Goal: Complete application form: Complete application form

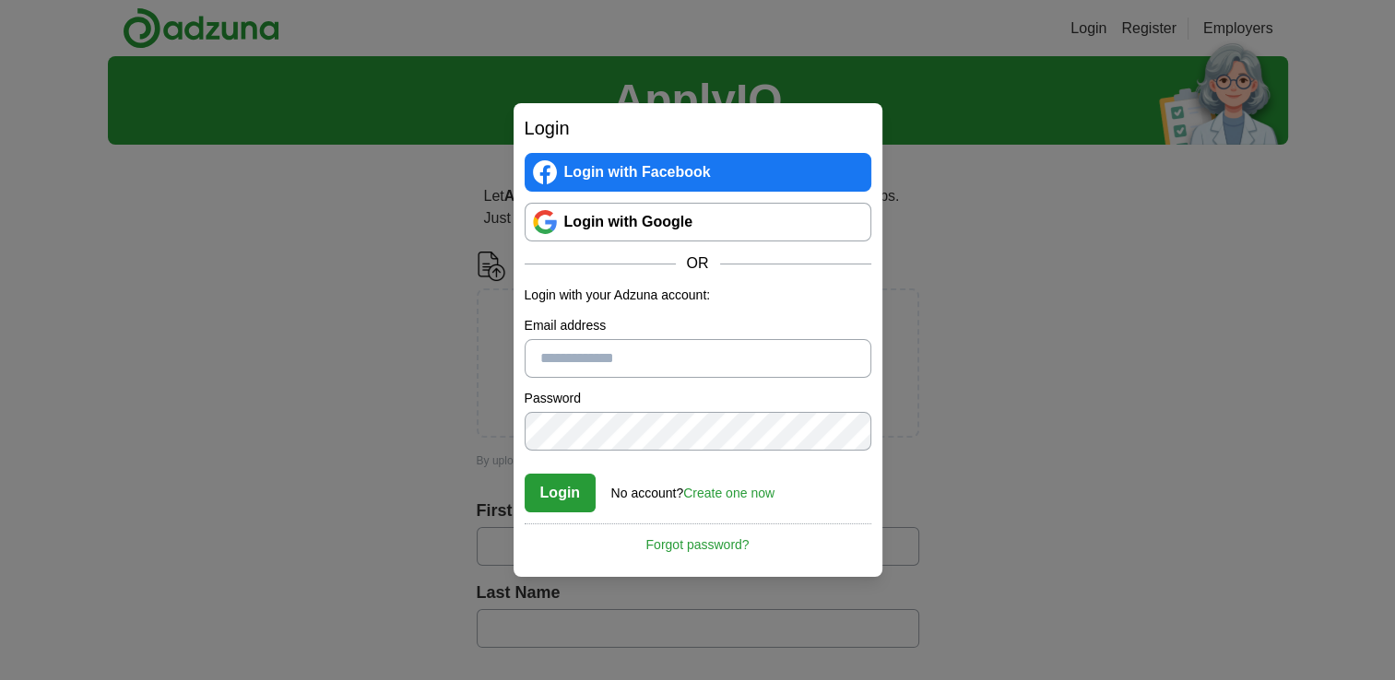
click at [682, 233] on link "Login with Google" at bounding box center [697, 222] width 347 height 39
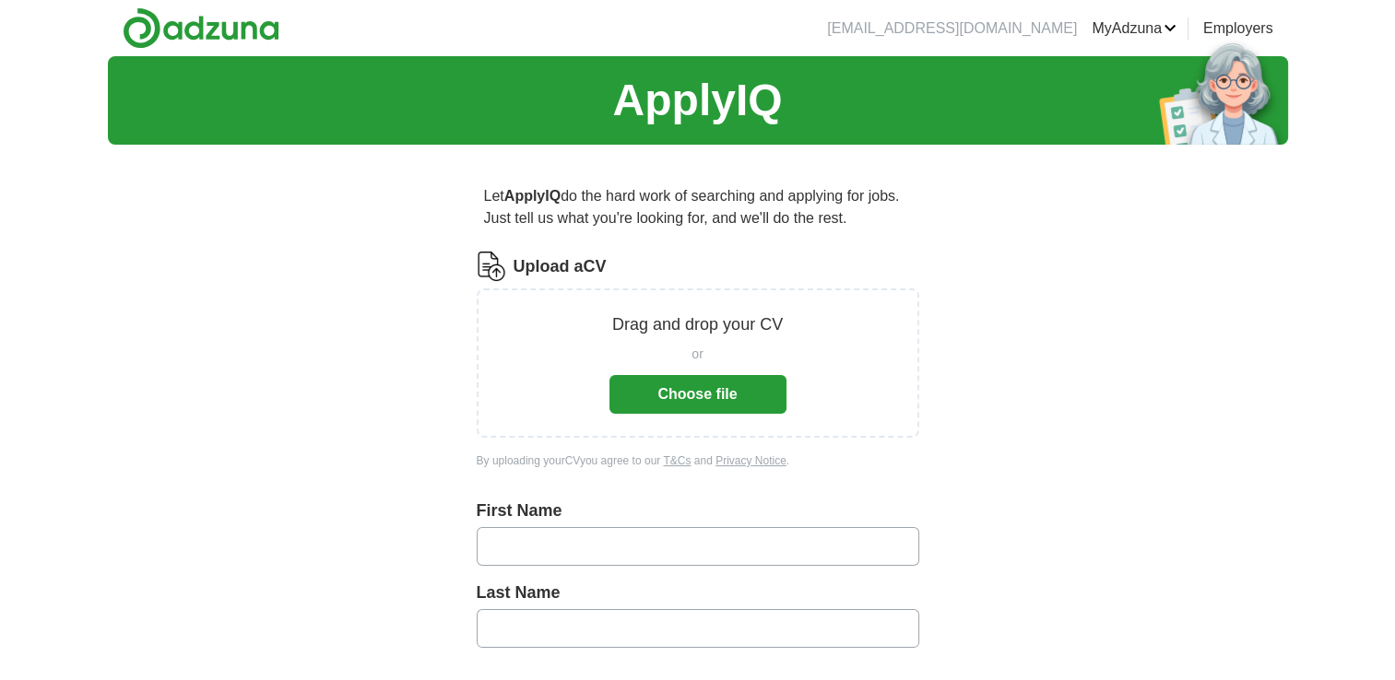
click at [622, 540] on input "text" at bounding box center [698, 546] width 442 height 39
type input "******"
click at [533, 618] on input "text" at bounding box center [698, 628] width 442 height 39
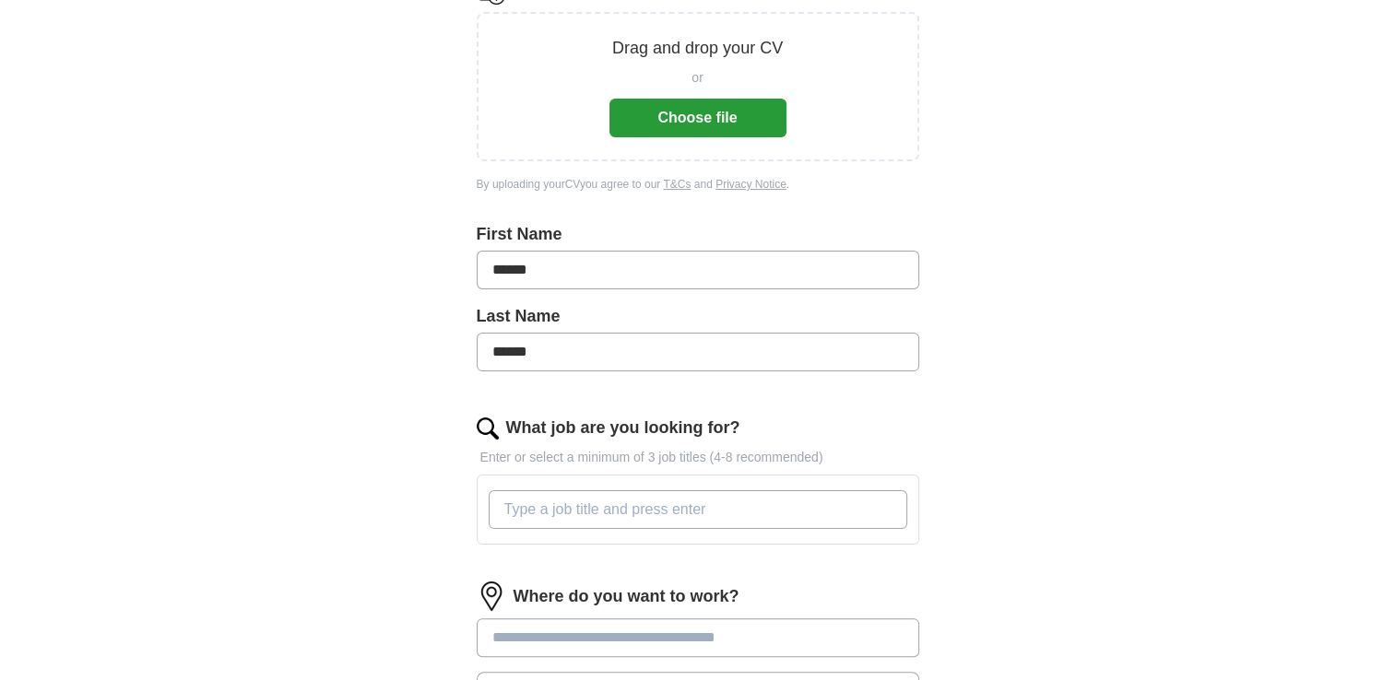
scroll to position [278, 0]
type input "******"
click at [599, 507] on input "What job are you looking for?" at bounding box center [698, 508] width 418 height 39
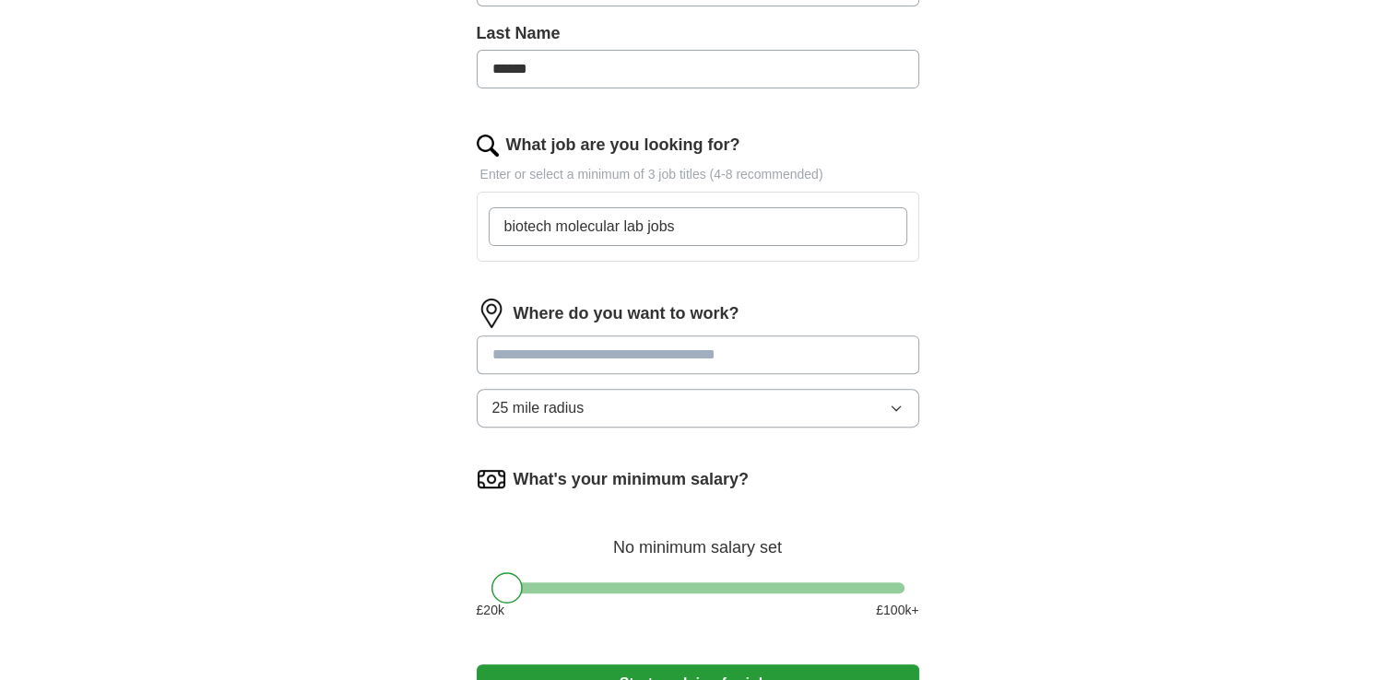
scroll to position [560, 0]
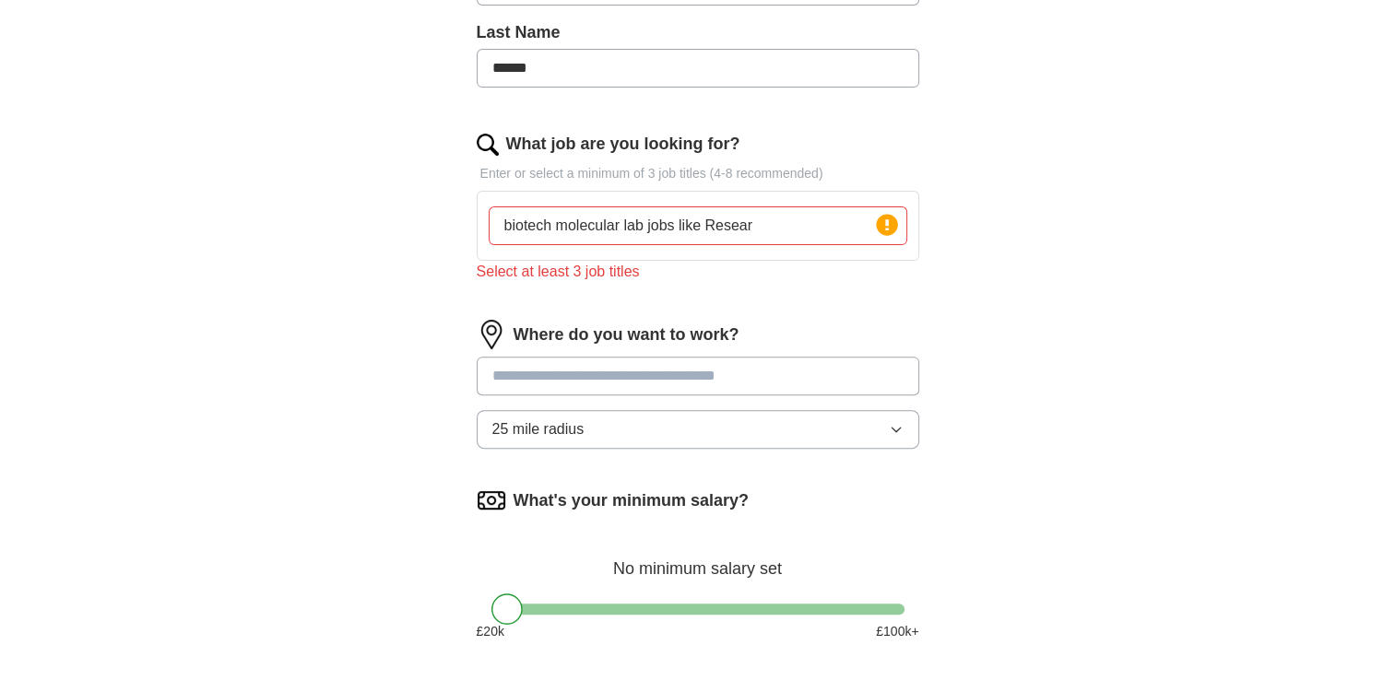
drag, startPoint x: 794, startPoint y: 230, endPoint x: 396, endPoint y: 235, distance: 397.3
click at [396, 235] on div "ApplyIQ Let ApplyIQ do the hard work of searching and applying for jobs. Just t…" at bounding box center [698, 135] width 1180 height 1278
paste input "R&D Associate Laboratory Scientist Bioprocessing Scientist Research Scientist /…"
drag, startPoint x: 790, startPoint y: 227, endPoint x: 677, endPoint y: 212, distance: 113.4
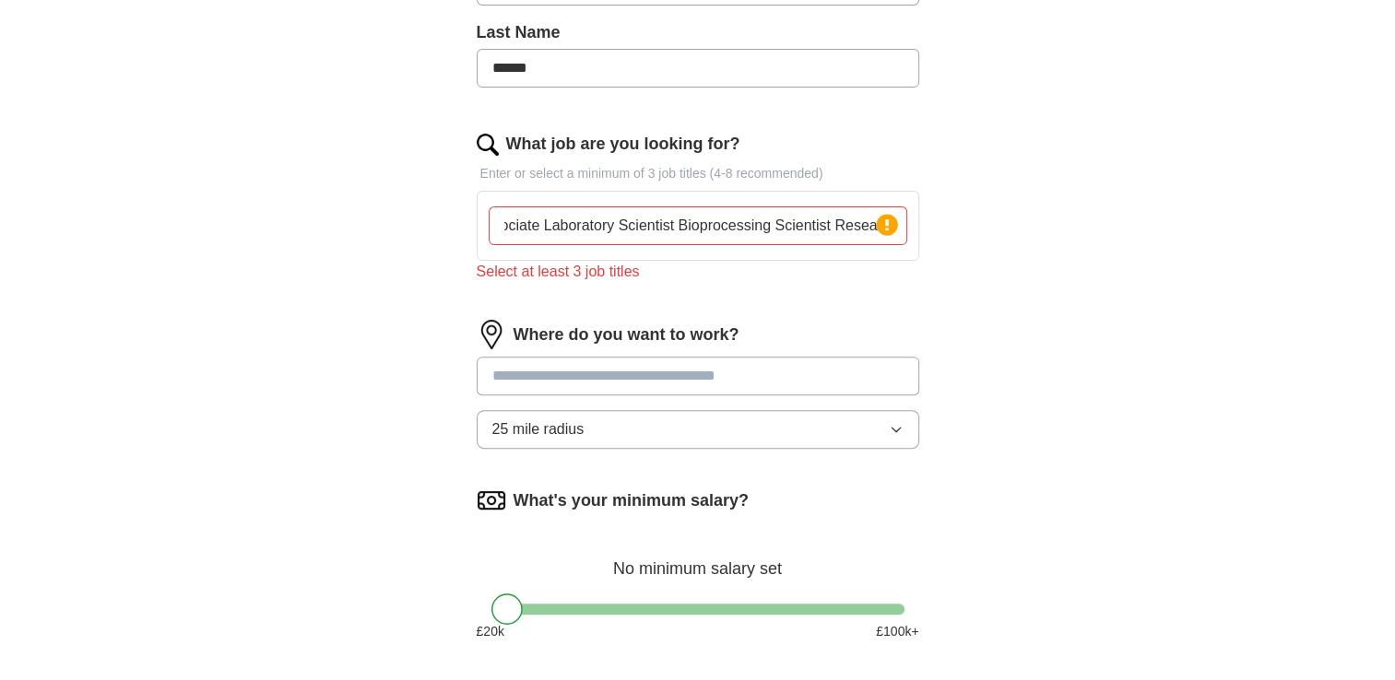
click at [677, 212] on input "R&D Associate Laboratory Scientist Bioprocessing Scientist Research Scientist /…" at bounding box center [698, 225] width 418 height 39
type input "R&D Associate Laboratory Scientist Research Assistant"
click at [606, 223] on input "R&D Associate Laboratory Scientist Research Assistant" at bounding box center [698, 225] width 418 height 39
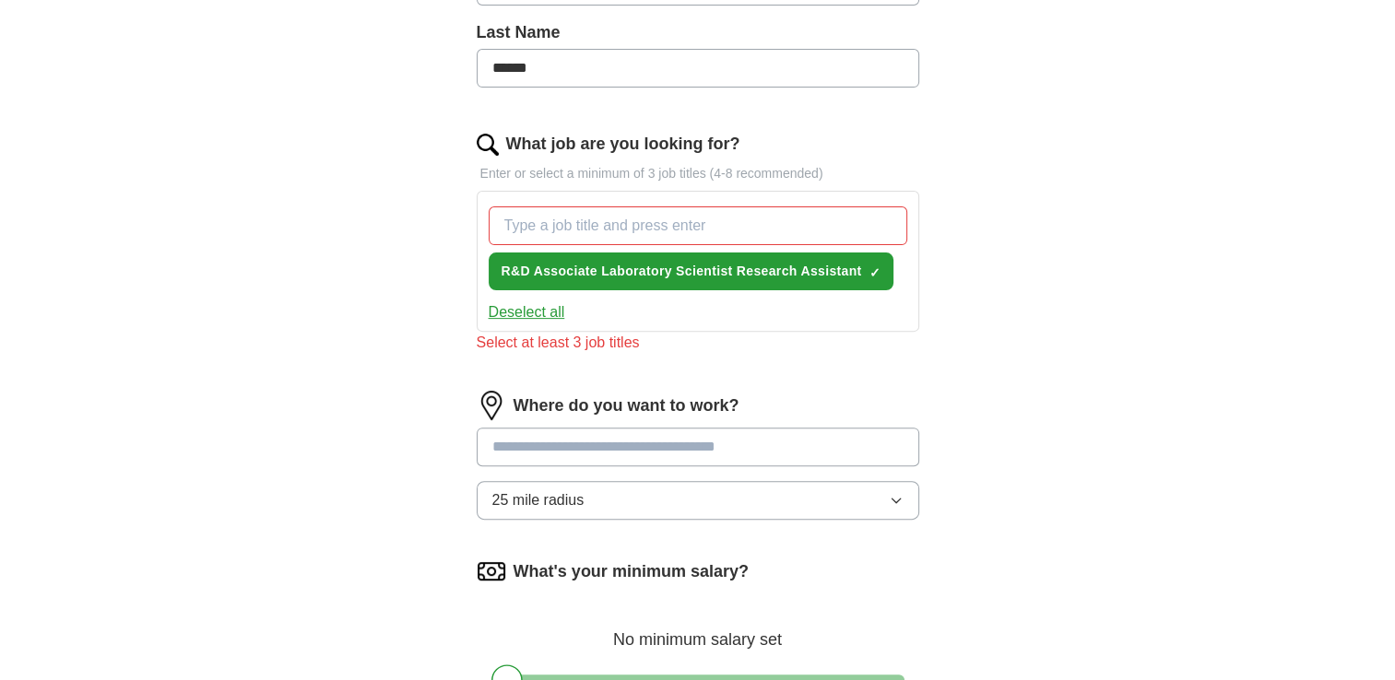
click at [540, 308] on button "Deselect all" at bounding box center [527, 312] width 77 height 22
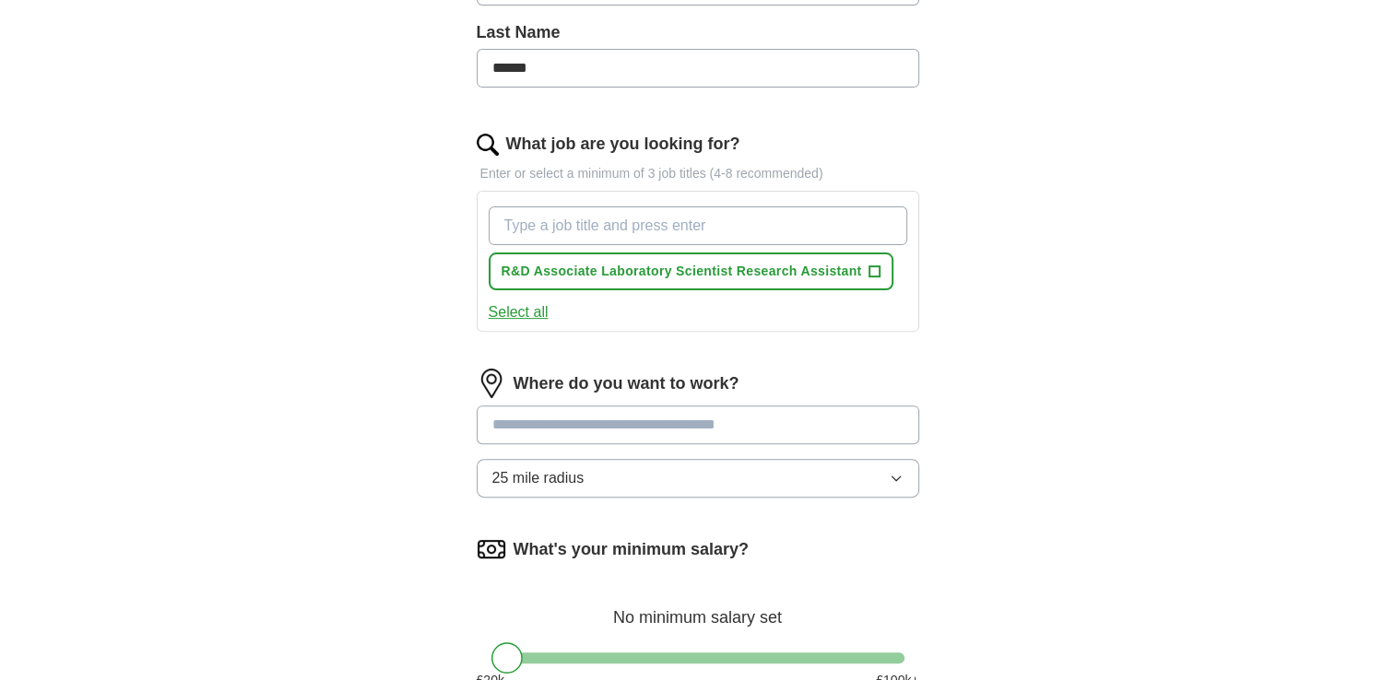
click at [548, 234] on input "What job are you looking for?" at bounding box center [698, 225] width 418 height 39
paste input "R&D Associate Laboratory Scientist Bioprocessing Scientist Research Scientist /…"
click at [603, 221] on input "R&D Associate Laboratory Scientist Bioprocessing Scientist Research Scientist /…" at bounding box center [698, 225] width 418 height 39
drag, startPoint x: 607, startPoint y: 223, endPoint x: 898, endPoint y: 237, distance: 290.7
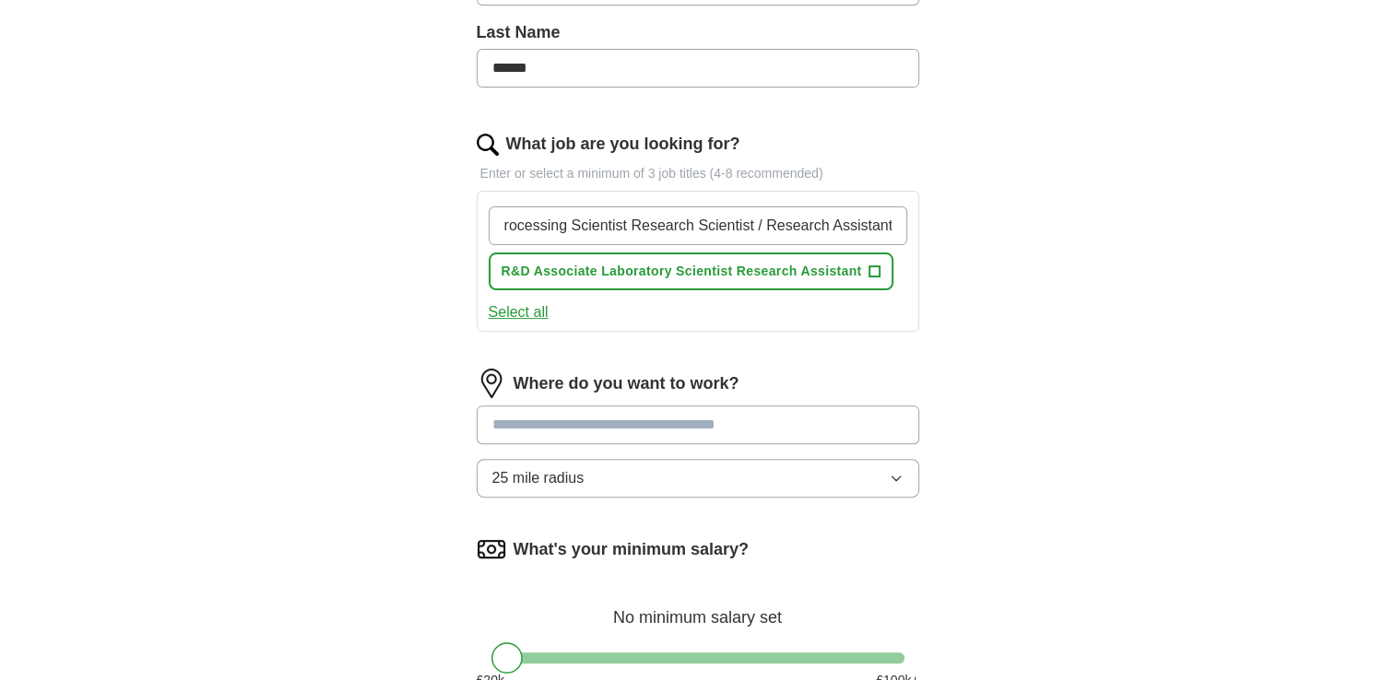
click at [898, 237] on input "R&D Associate Laboratory Scientist Bioprocessing Scientist Research Scientist /…" at bounding box center [698, 225] width 418 height 39
type input "R&D Associate"
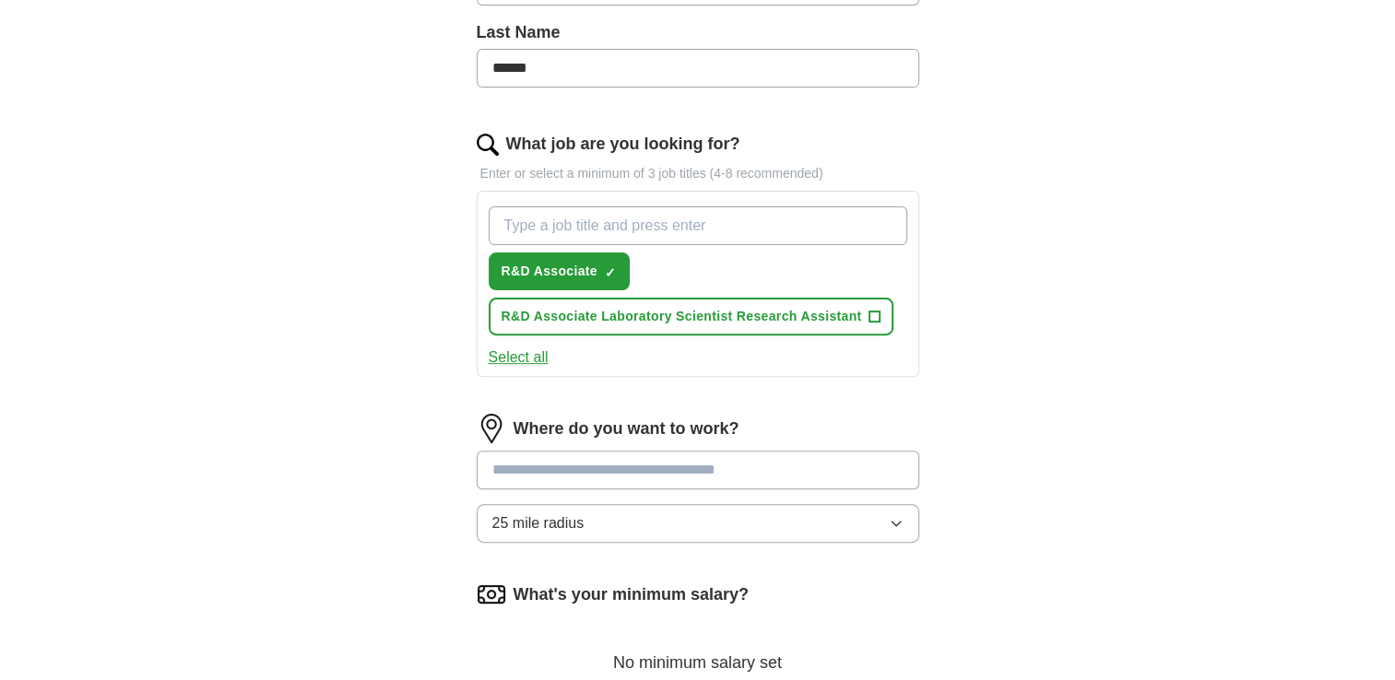
click at [736, 228] on input "What job are you looking for?" at bounding box center [698, 225] width 418 height 39
paste input "Laboratory Scientist Bioprocessing Scientist Research Scientist / Research Assi…"
drag, startPoint x: 638, startPoint y: 221, endPoint x: 940, endPoint y: 223, distance: 302.3
click at [940, 223] on div "Let ApplyIQ do the hard work of searching and applying for jobs. Just tell us w…" at bounding box center [698, 233] width 590 height 1269
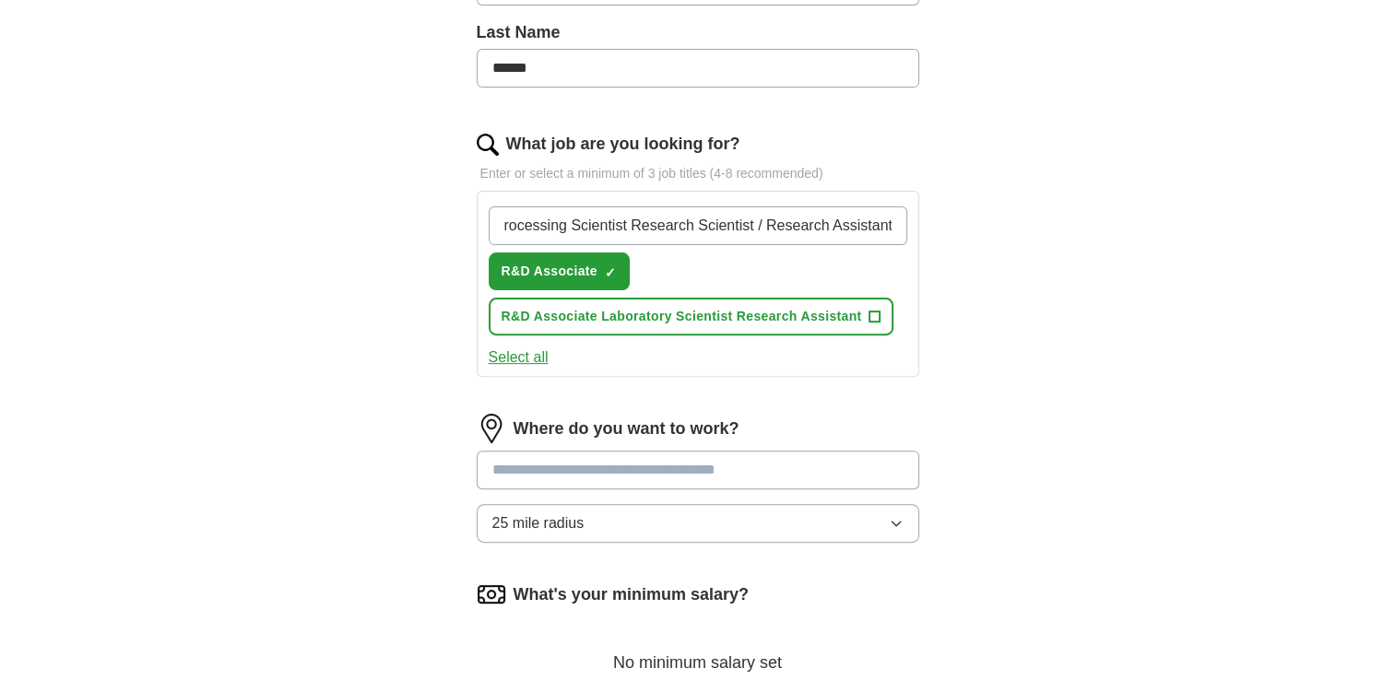
type input "Laboratory Scientist"
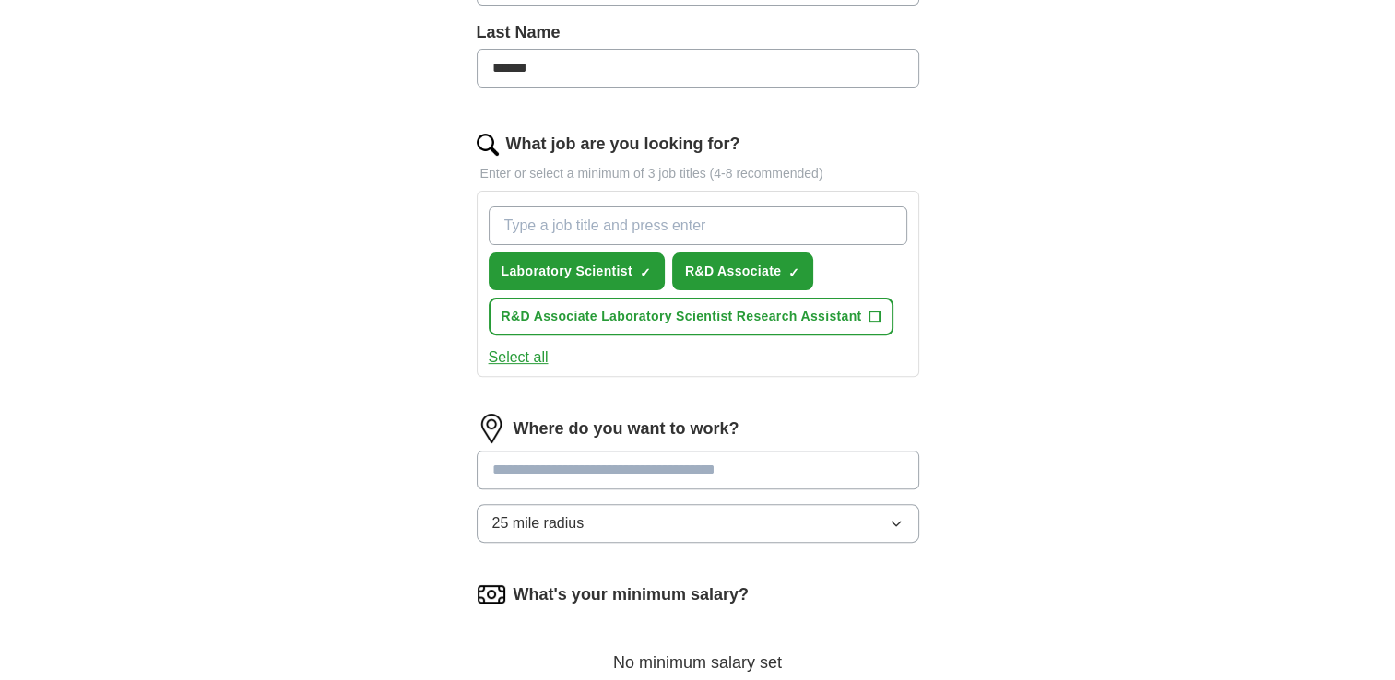
paste input "Bioprocessing Scientist Research Scientist / Research Assistant"
drag, startPoint x: 652, startPoint y: 222, endPoint x: 439, endPoint y: 227, distance: 213.0
click at [439, 227] on div "Let ApplyIQ do the hard work of searching and applying for jobs. Just tell us w…" at bounding box center [698, 233] width 590 height 1269
click at [678, 230] on input "Bioprocessing Scientist Research Scientist / Research Assistant" at bounding box center [698, 225] width 418 height 39
drag, startPoint x: 656, startPoint y: 219, endPoint x: 476, endPoint y: 208, distance: 181.0
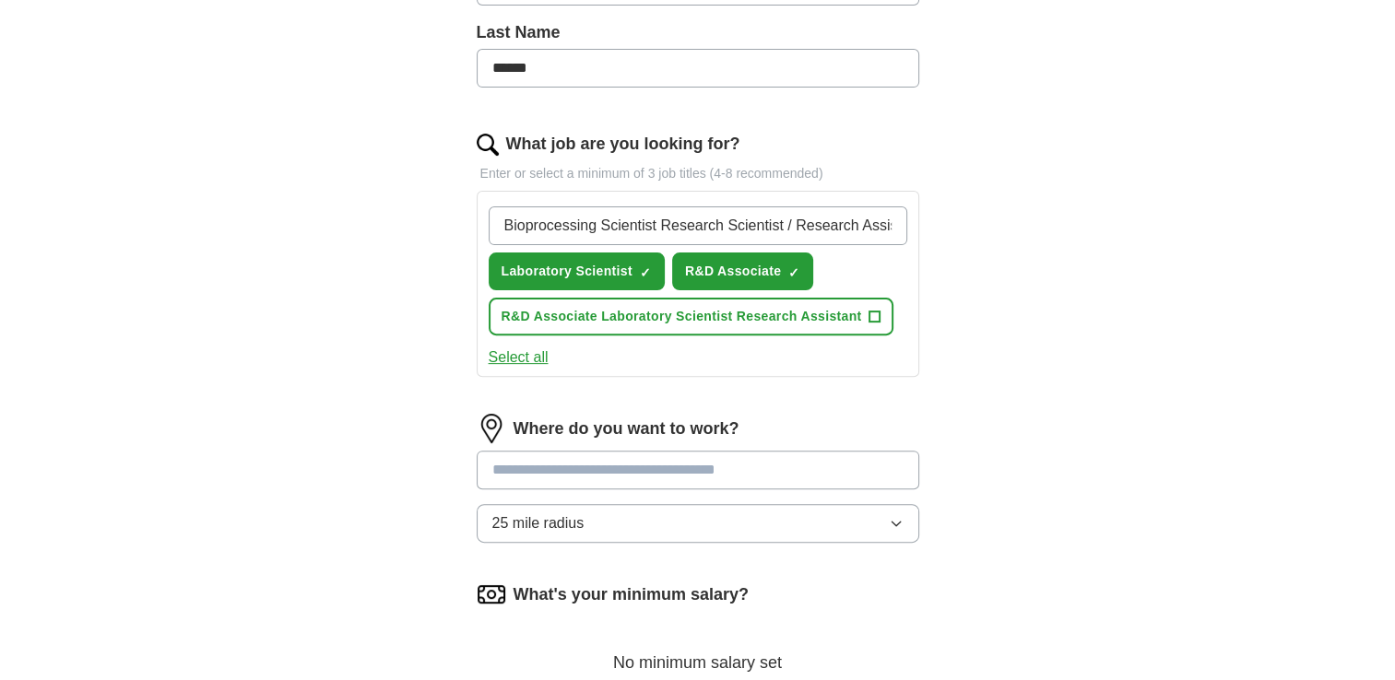
click at [477, 208] on div "Bioprocessing Scientist Research Scientist / Research Assistant Laboratory Scie…" at bounding box center [698, 284] width 442 height 186
type input "Research Scientist / Research Assistant"
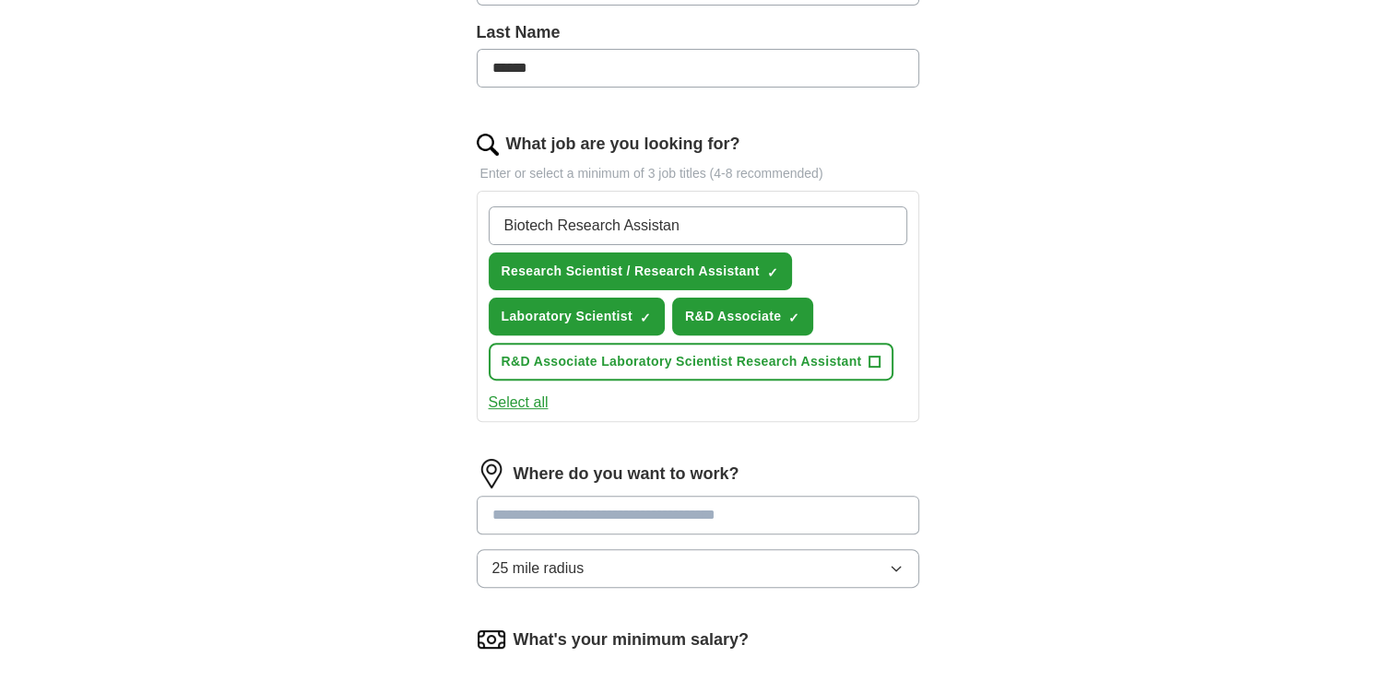
type input "Biotech Research Assistant"
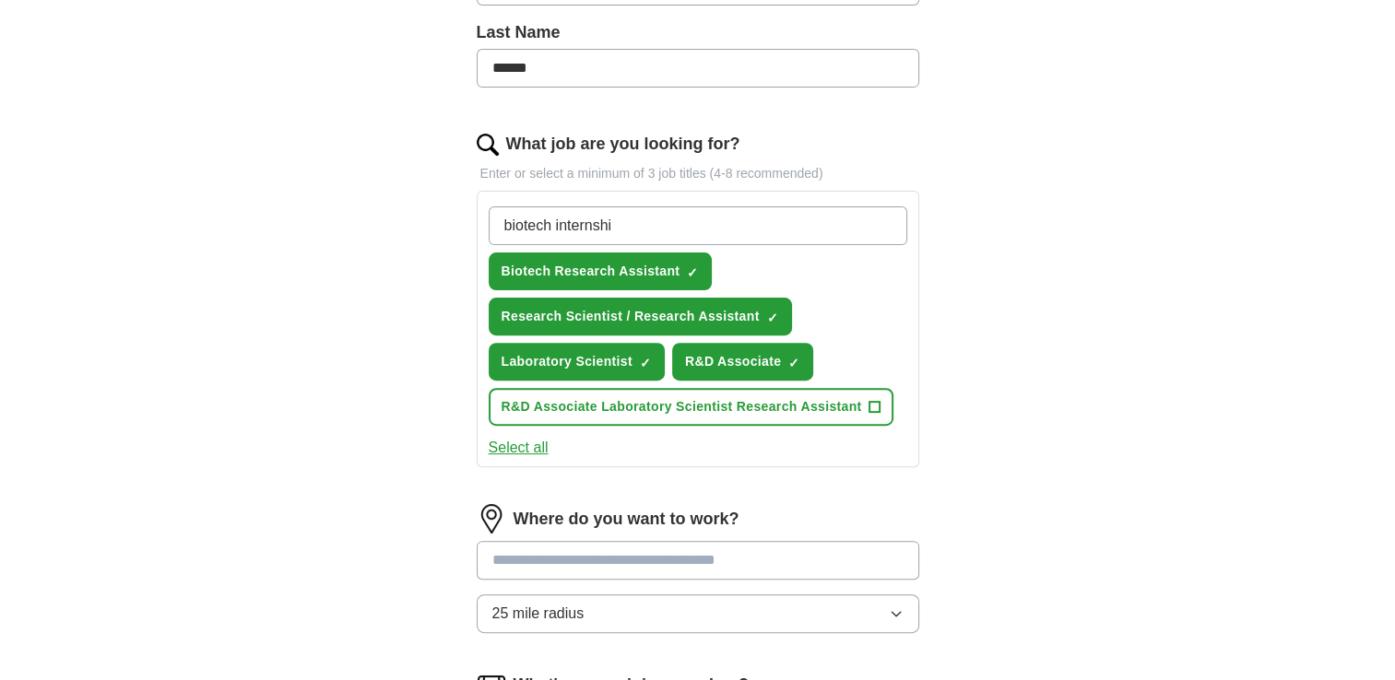
type input "biotech internship"
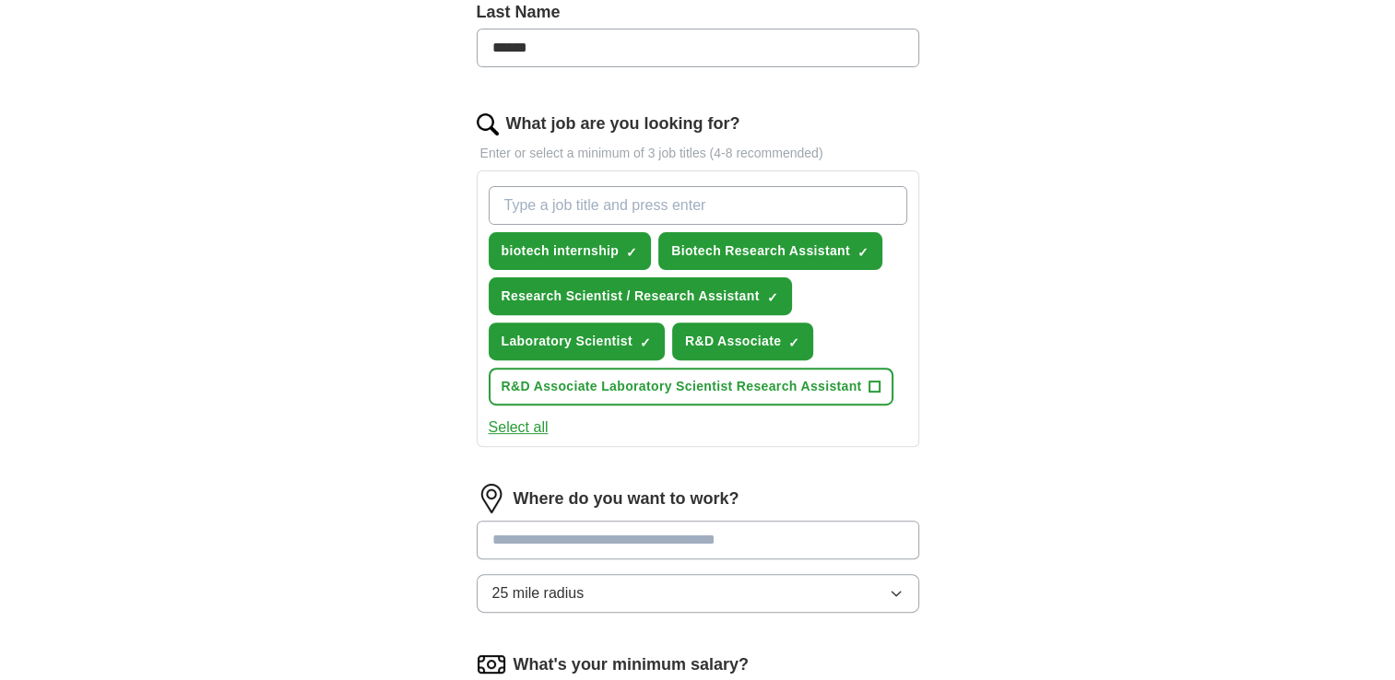
scroll to position [726, 0]
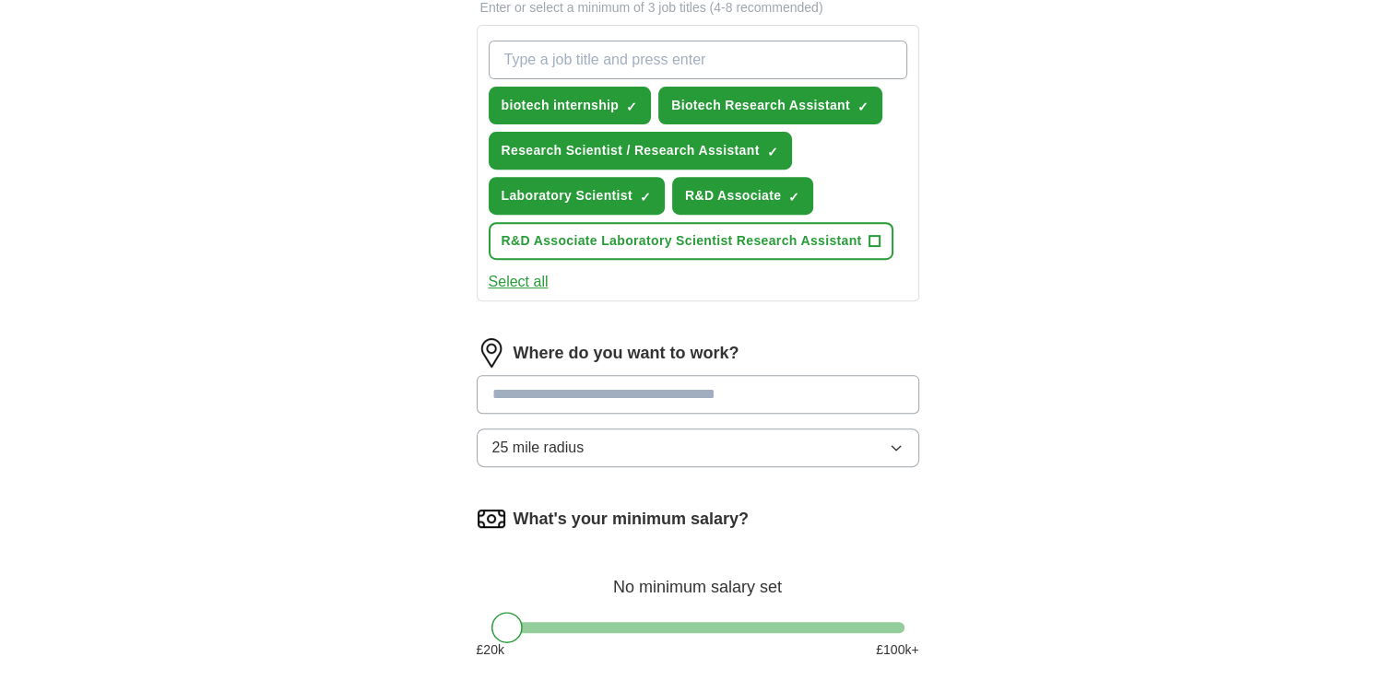
click at [618, 387] on input at bounding box center [698, 394] width 442 height 39
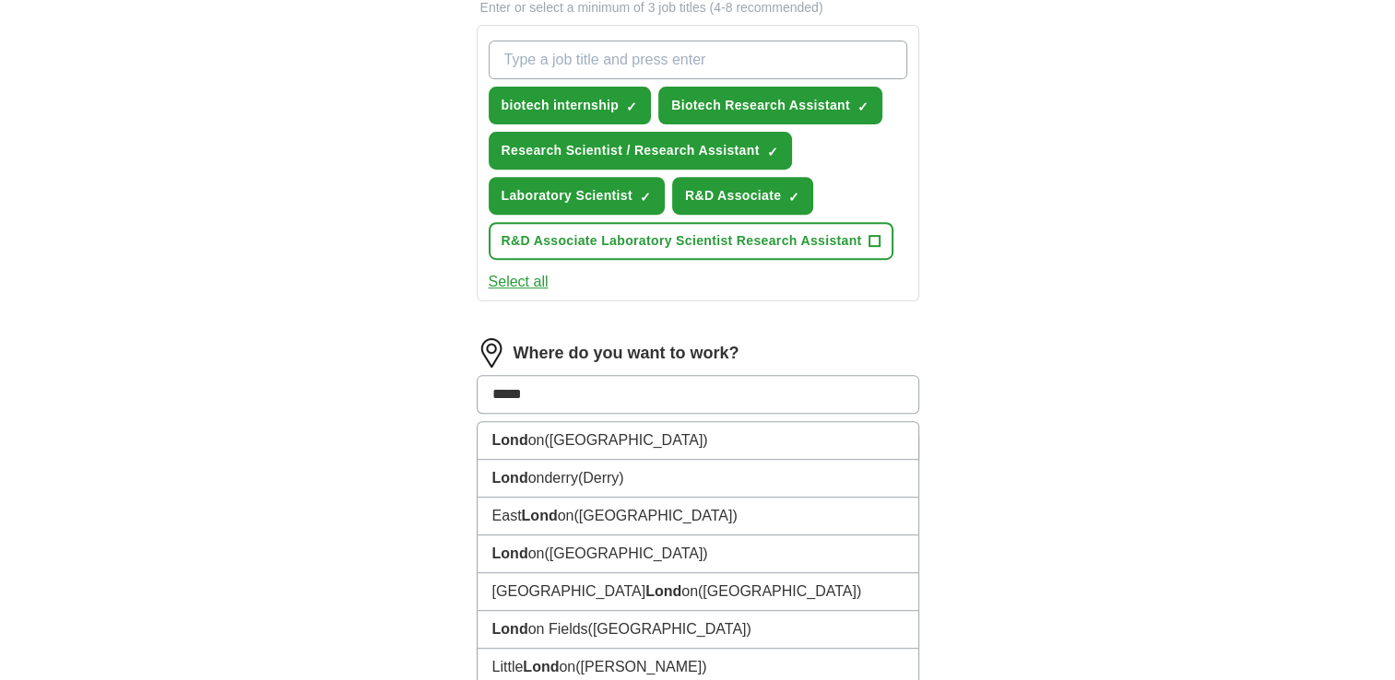
type input "******"
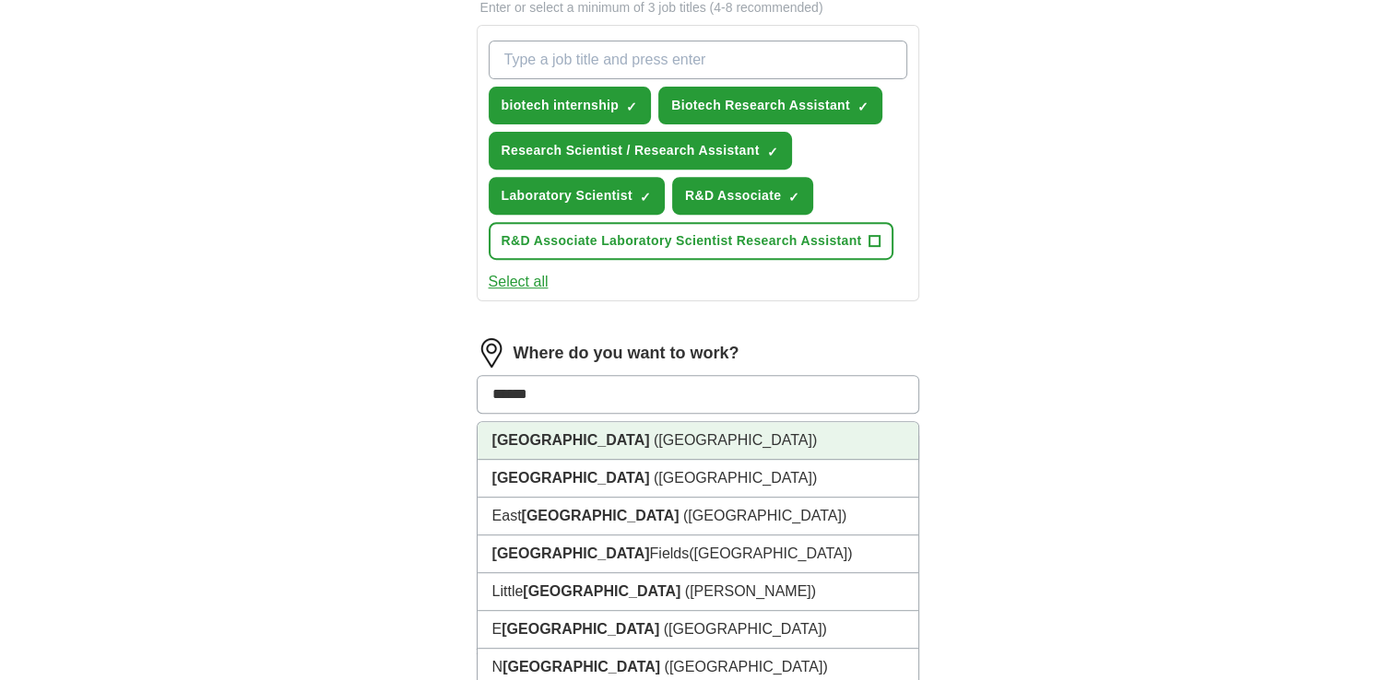
click at [618, 430] on li "London (UK)" at bounding box center [697, 441] width 441 height 38
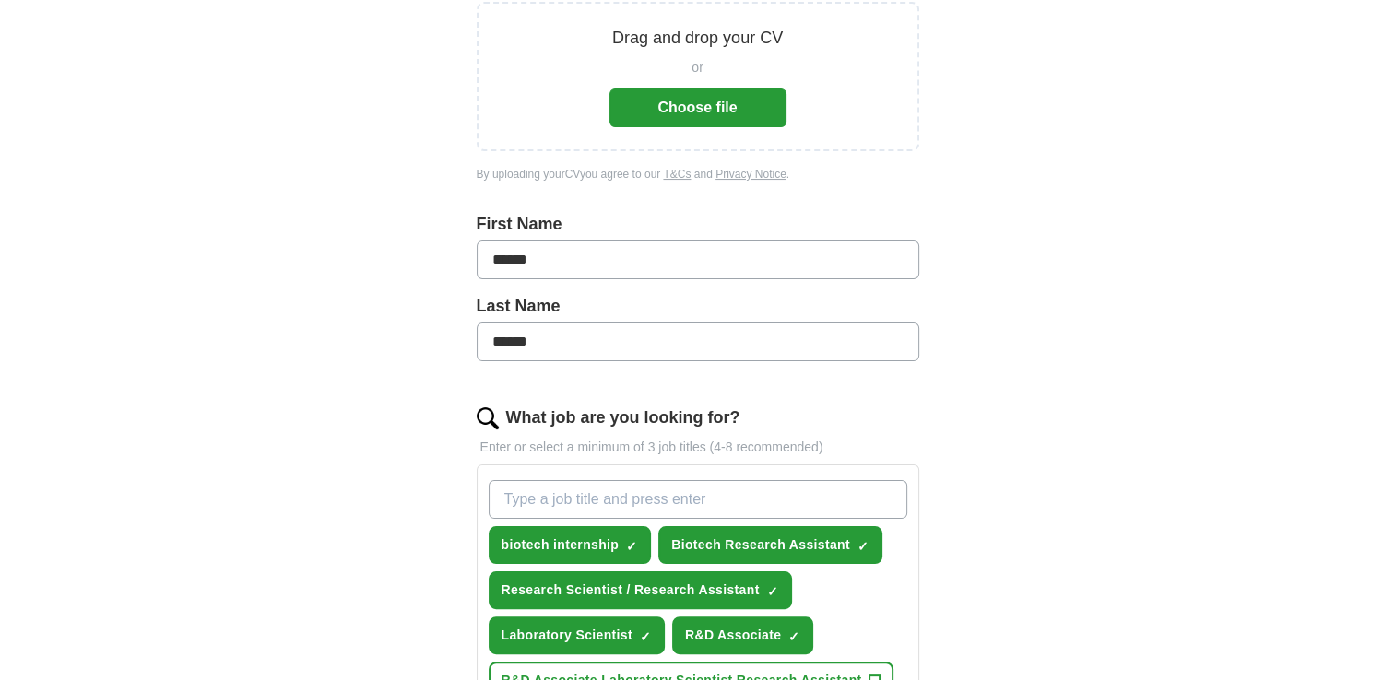
scroll to position [0, 0]
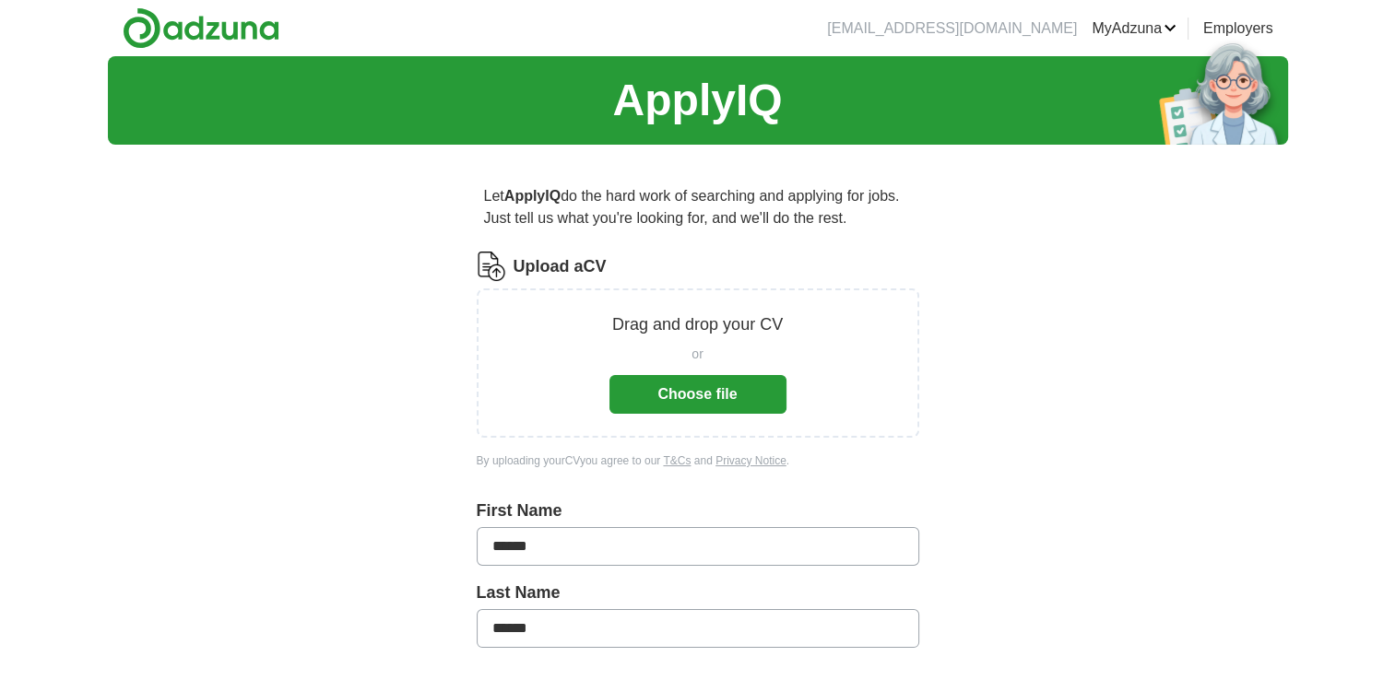
click at [691, 388] on button "Choose file" at bounding box center [697, 394] width 177 height 39
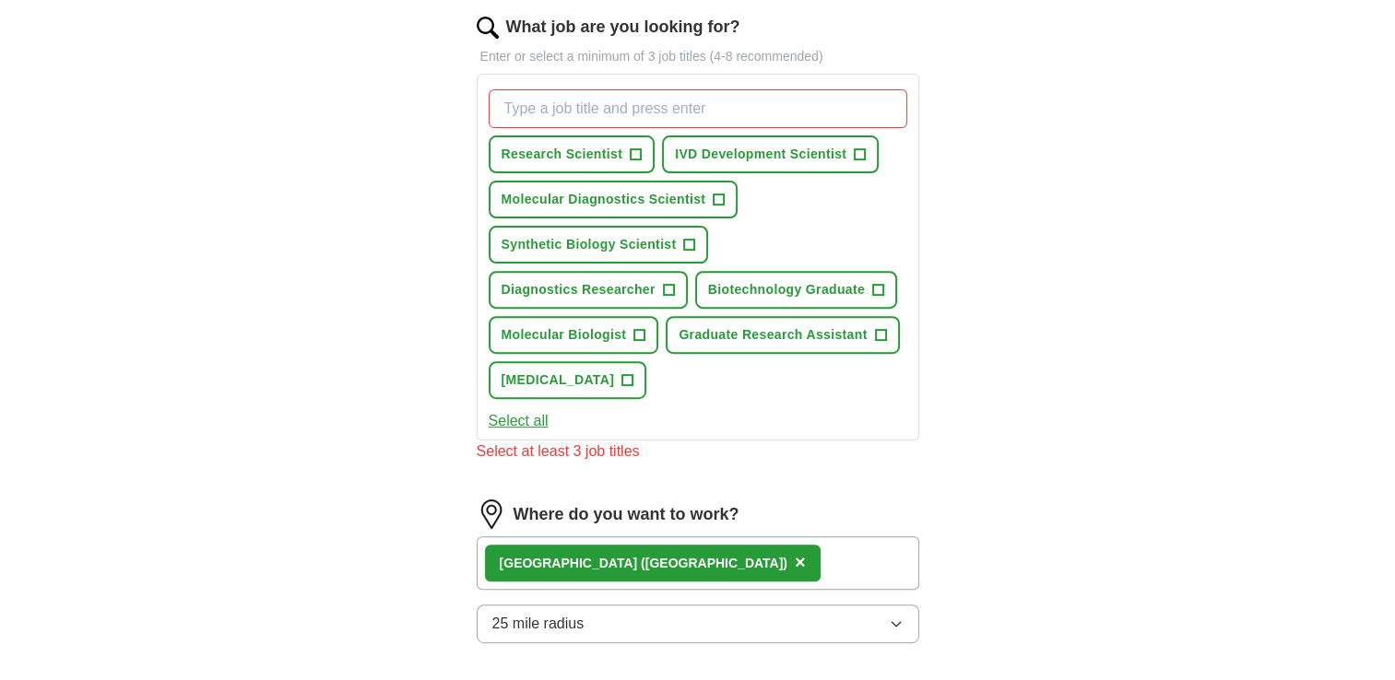
scroll to position [601, 0]
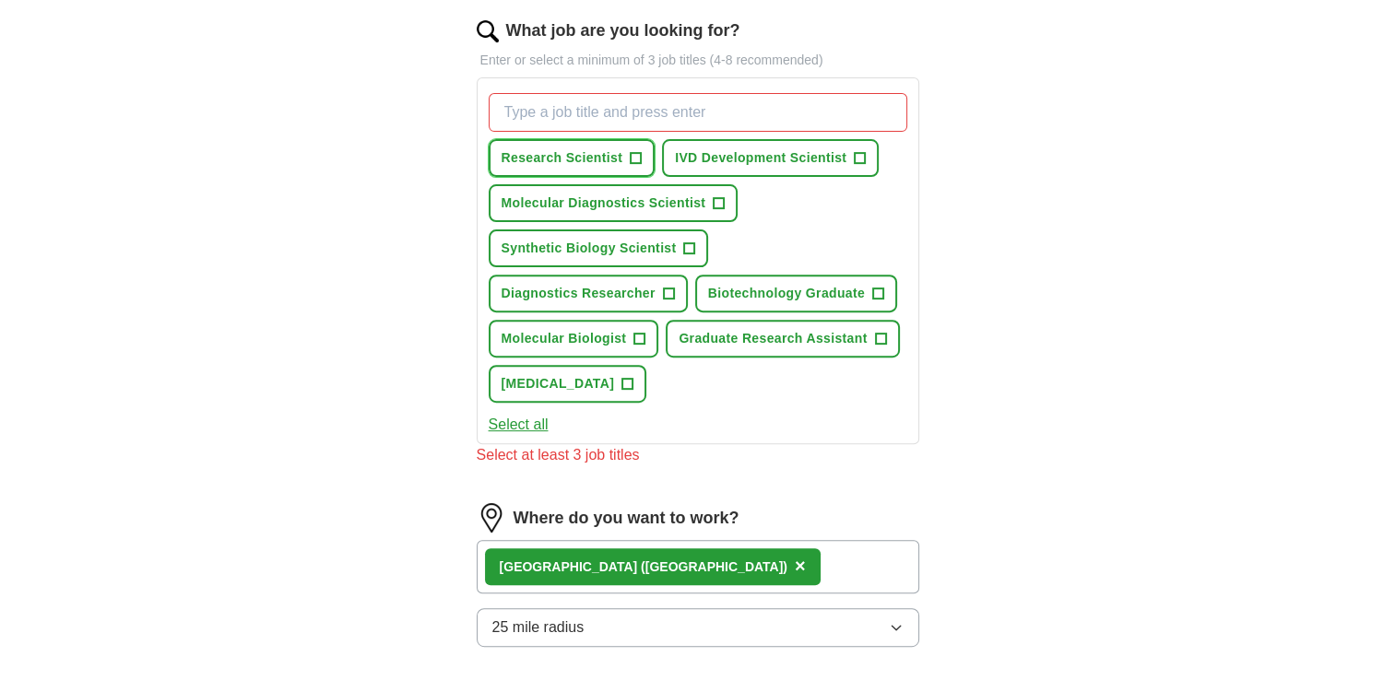
click at [636, 157] on span "+" at bounding box center [635, 158] width 11 height 15
click at [851, 157] on button "IVD Development Scientist +" at bounding box center [770, 158] width 217 height 38
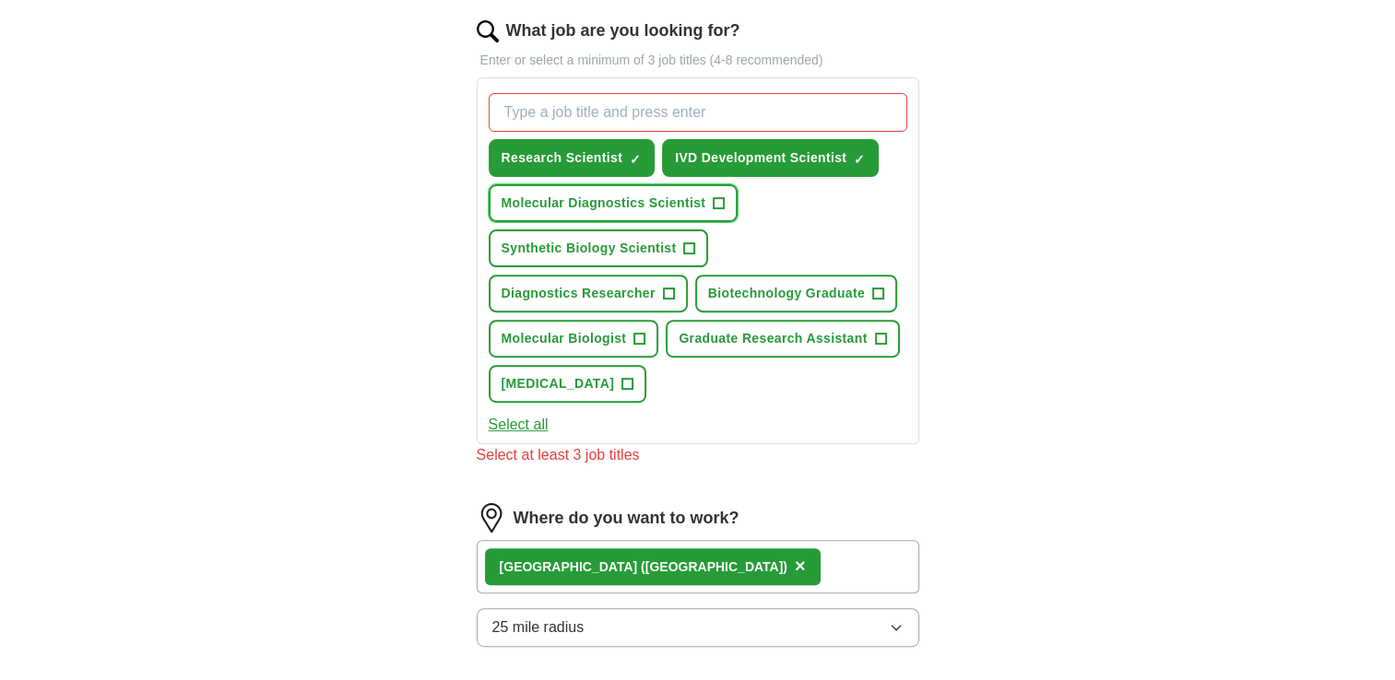
click at [718, 198] on span "+" at bounding box center [718, 203] width 11 height 15
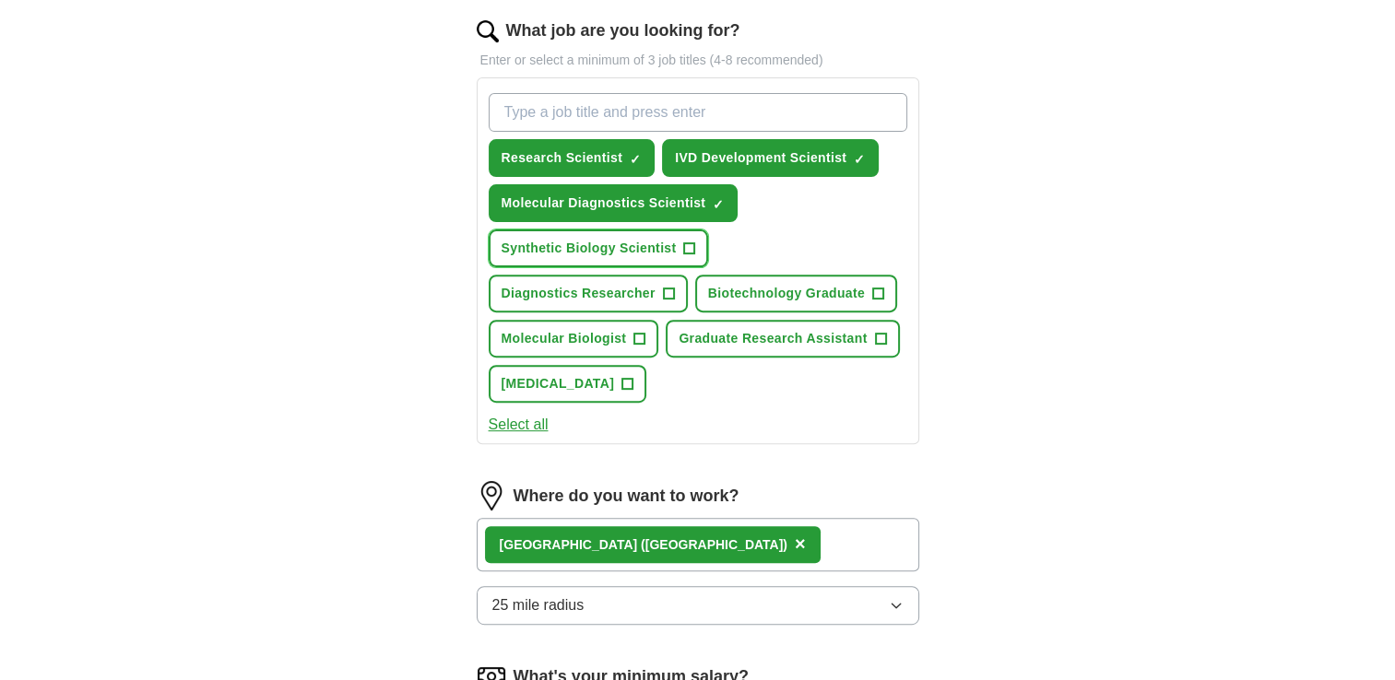
click at [684, 241] on span "+" at bounding box center [689, 248] width 11 height 15
click at [671, 293] on span "+" at bounding box center [668, 294] width 11 height 15
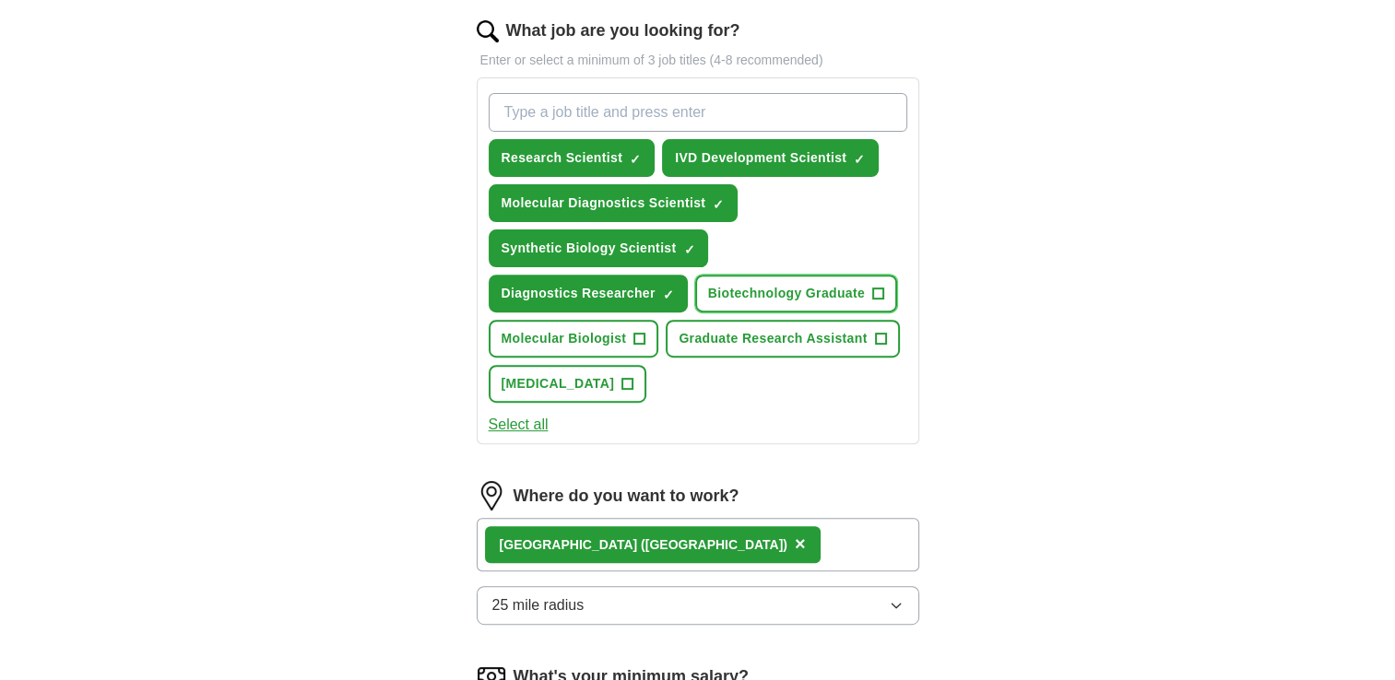
click at [881, 287] on span "+" at bounding box center [877, 294] width 11 height 15
click at [630, 336] on button "Molecular Biologist +" at bounding box center [574, 339] width 171 height 38
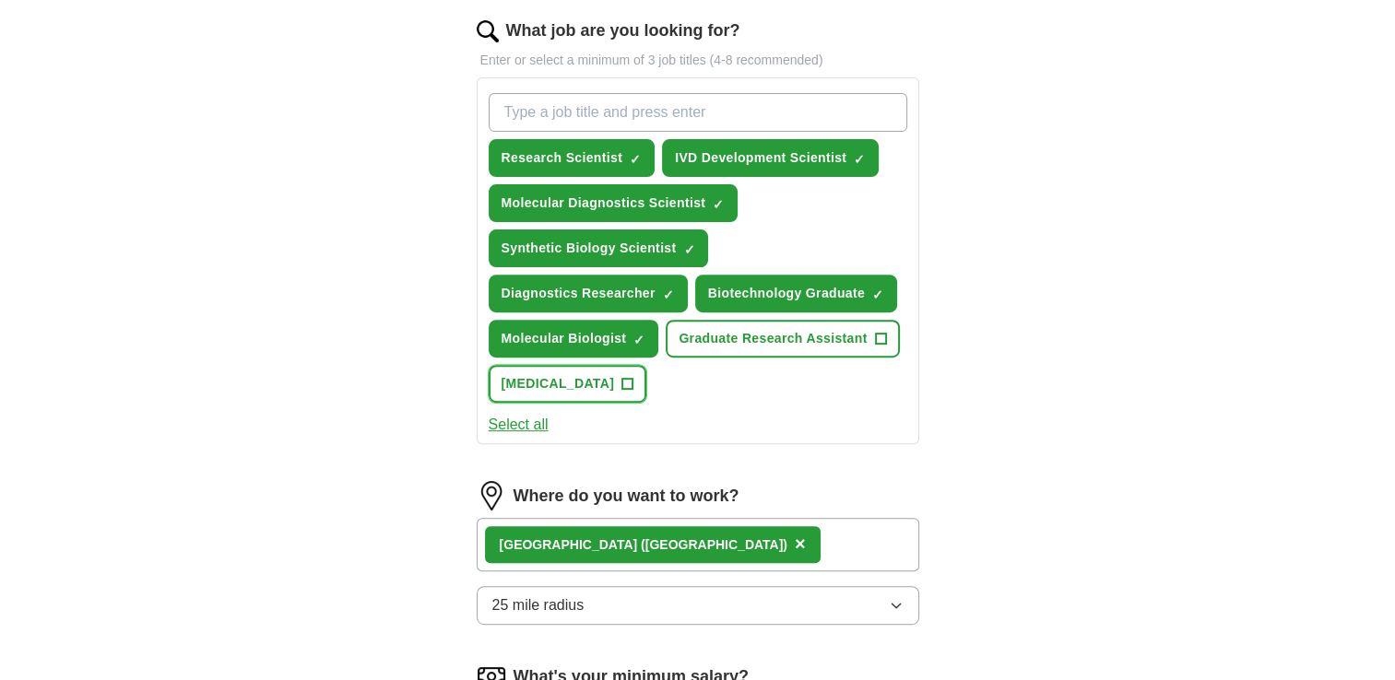
click at [633, 383] on span "+" at bounding box center [627, 384] width 11 height 15
click at [878, 332] on span "+" at bounding box center [880, 339] width 11 height 15
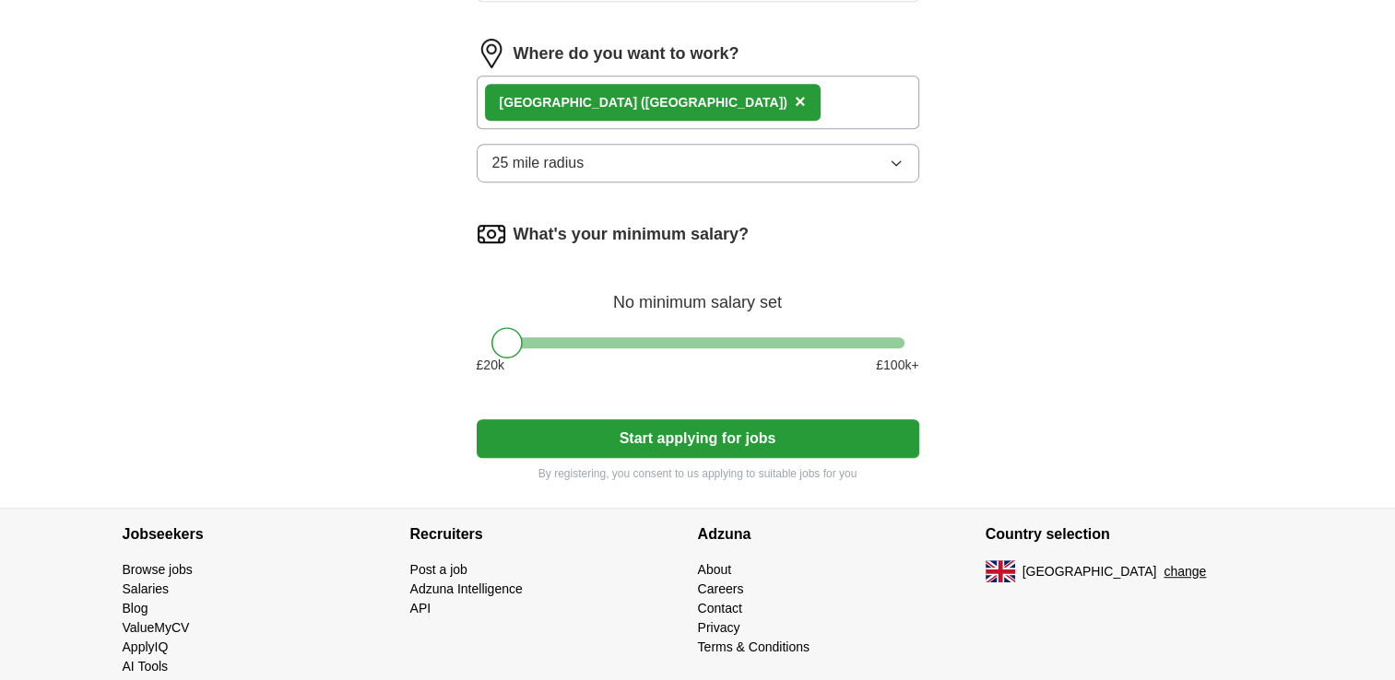
scroll to position [1068, 0]
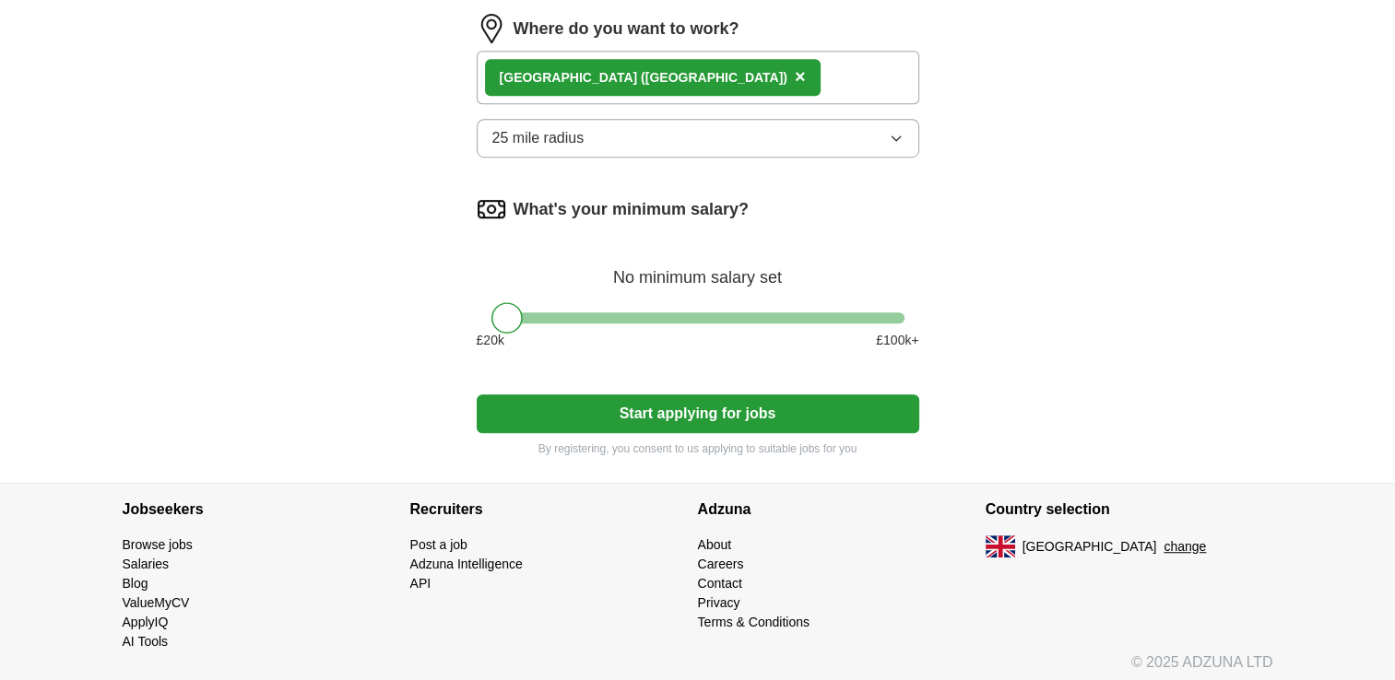
click at [793, 407] on button "Start applying for jobs" at bounding box center [698, 414] width 442 height 39
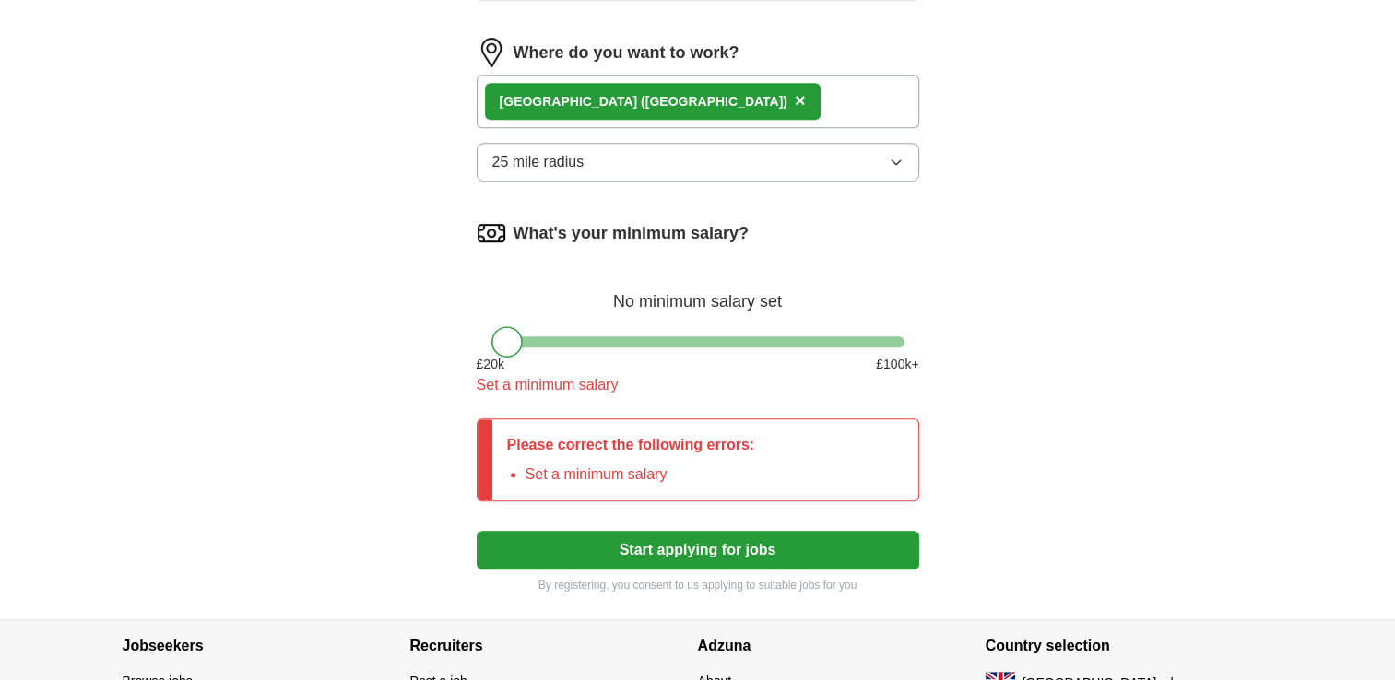
scroll to position [1043, 0]
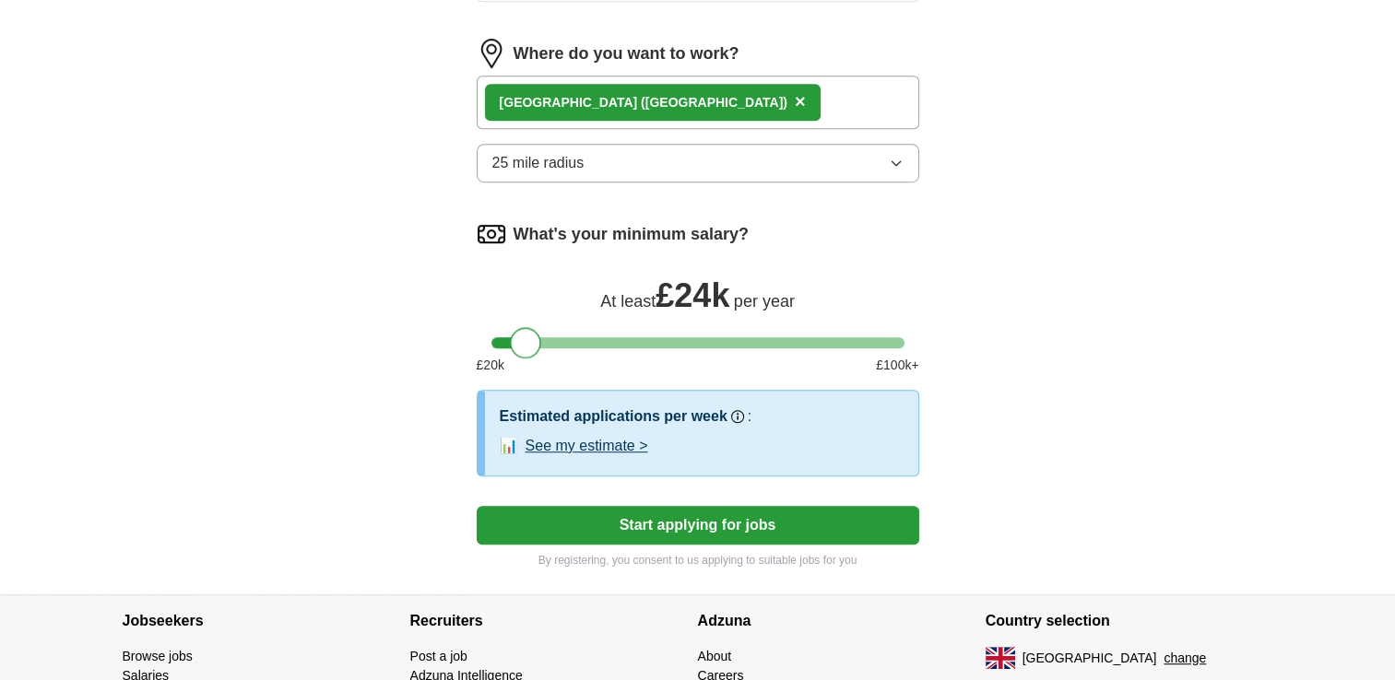
drag, startPoint x: 509, startPoint y: 332, endPoint x: 530, endPoint y: 332, distance: 21.2
click at [530, 332] on div at bounding box center [525, 342] width 31 height 31
click at [571, 442] on button "See my estimate >" at bounding box center [586, 446] width 123 height 22
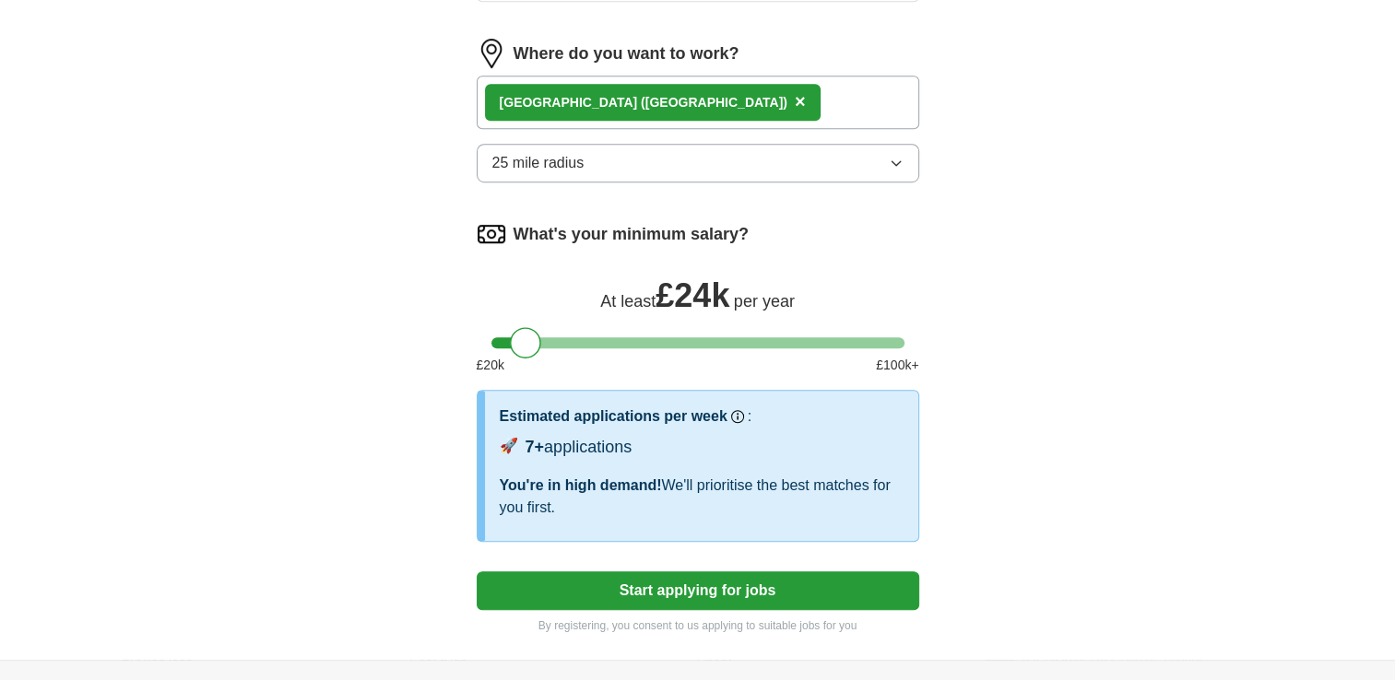
click at [611, 580] on button "Start applying for jobs" at bounding box center [698, 590] width 442 height 39
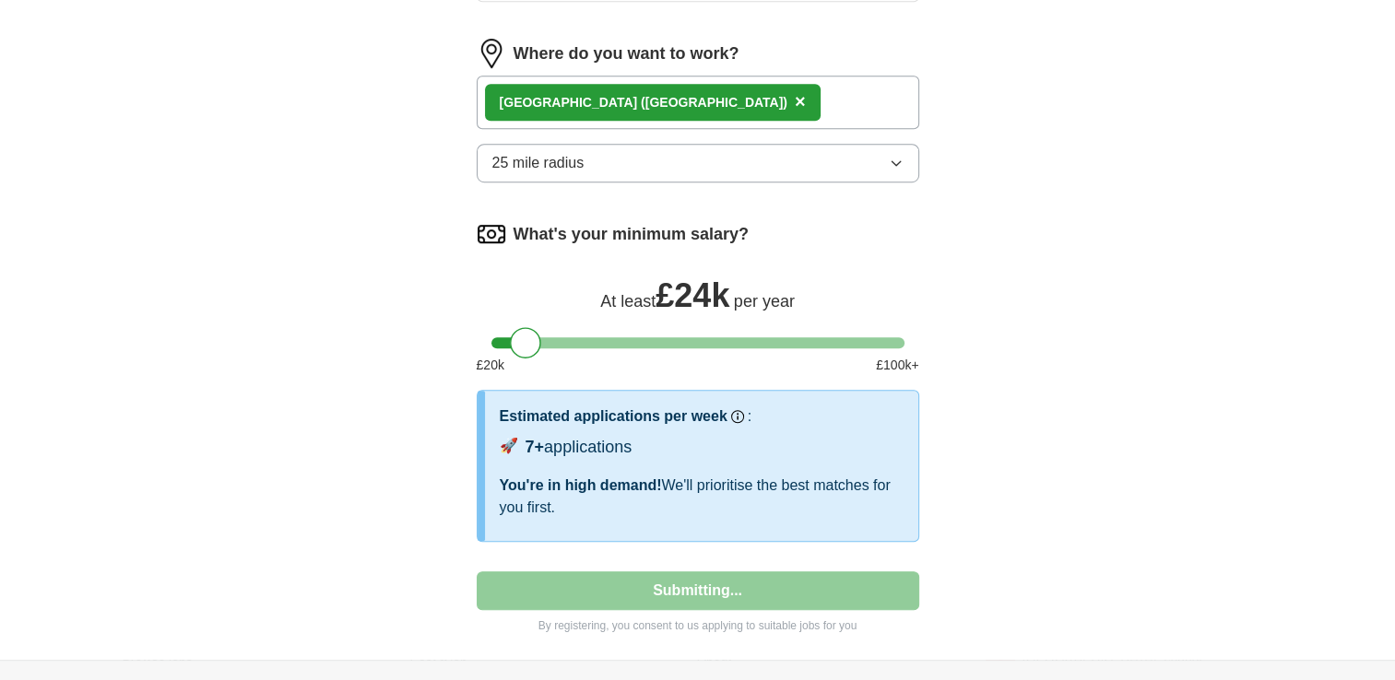
select select "**"
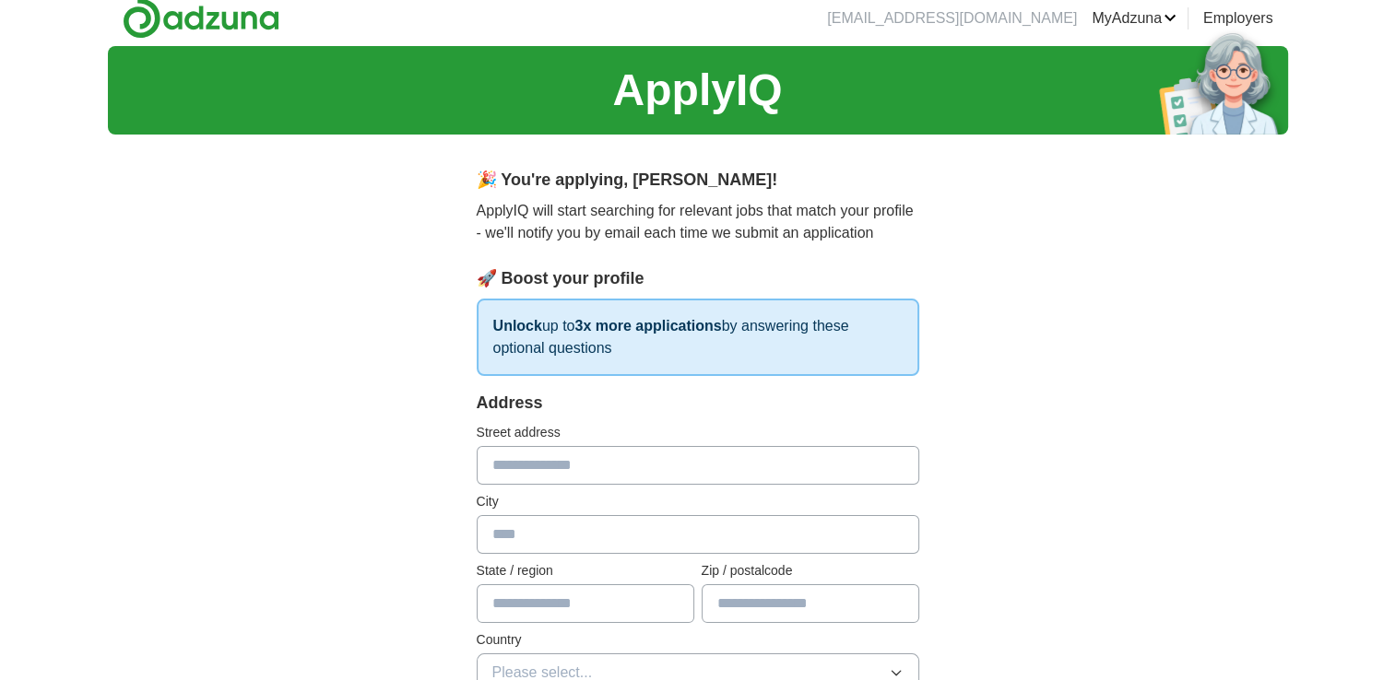
scroll to position [0, 0]
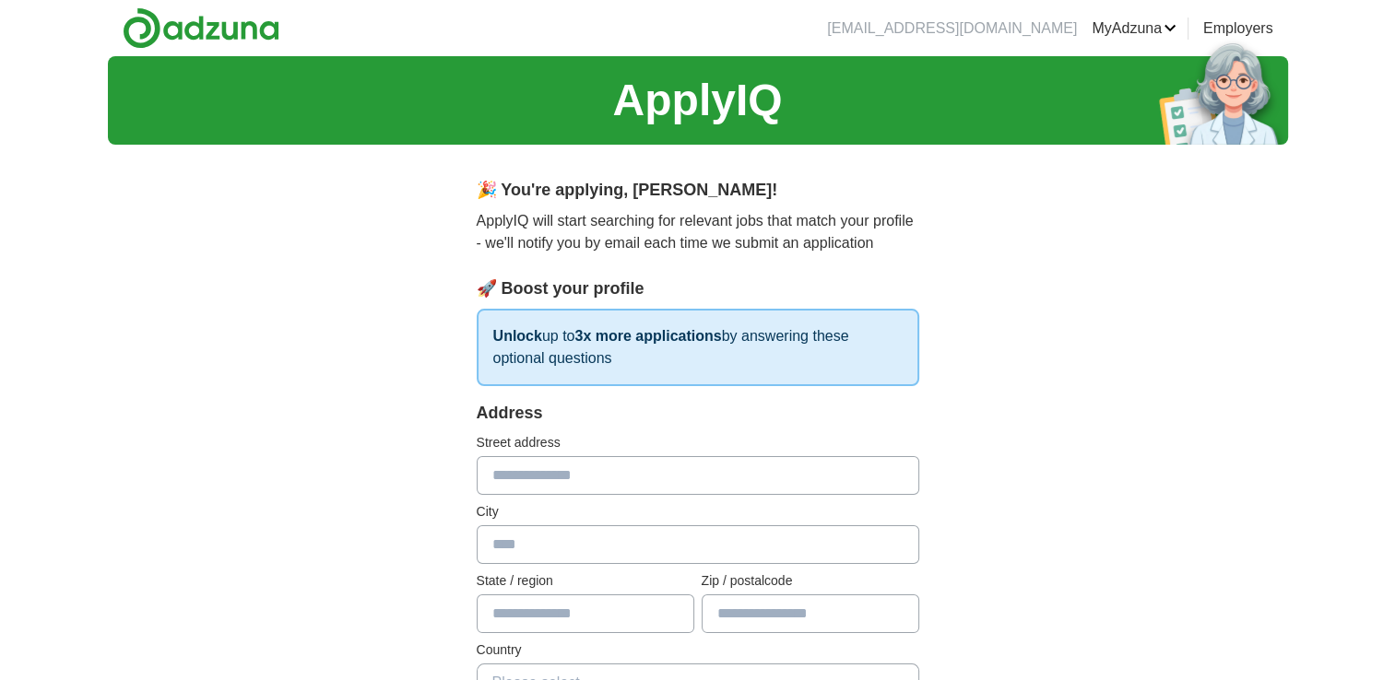
click at [642, 470] on input "text" at bounding box center [698, 475] width 442 height 39
type input "**********"
type input "*******"
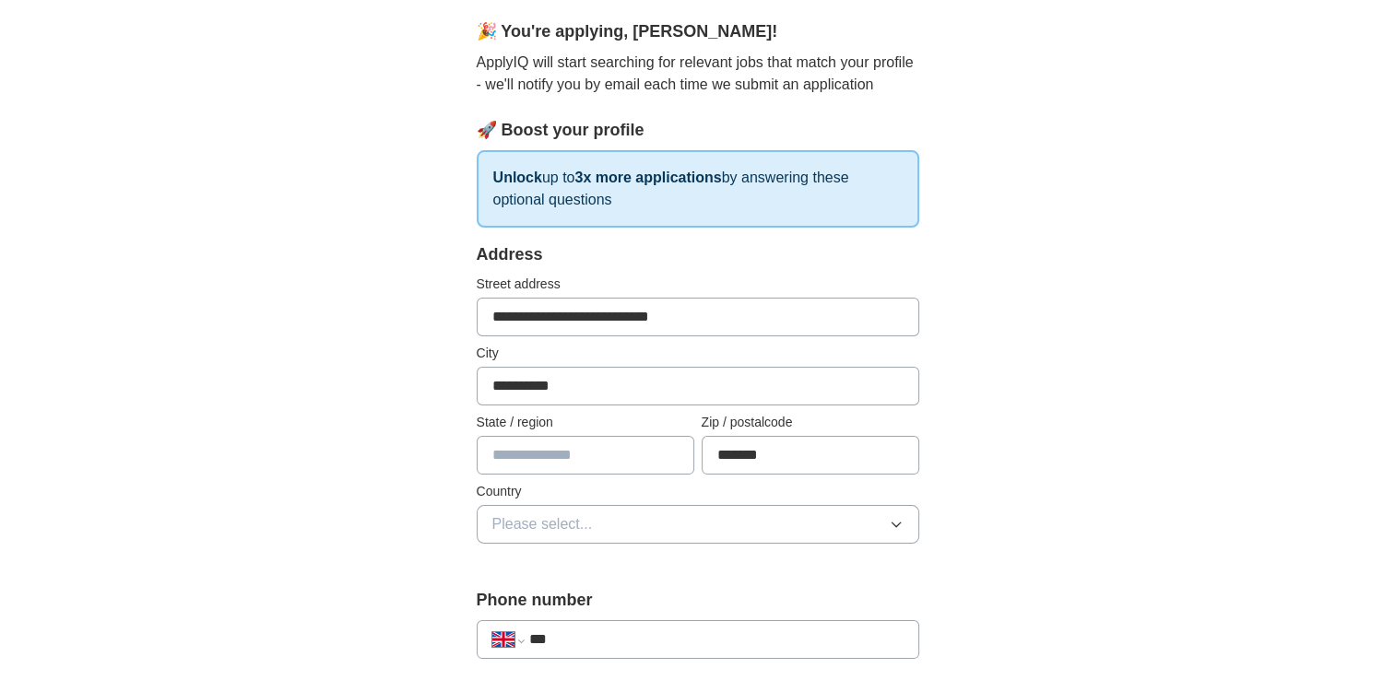
scroll to position [160, 0]
click at [638, 447] on input "text" at bounding box center [586, 453] width 218 height 39
type input "******"
click at [606, 516] on button "Please select..." at bounding box center [698, 522] width 442 height 39
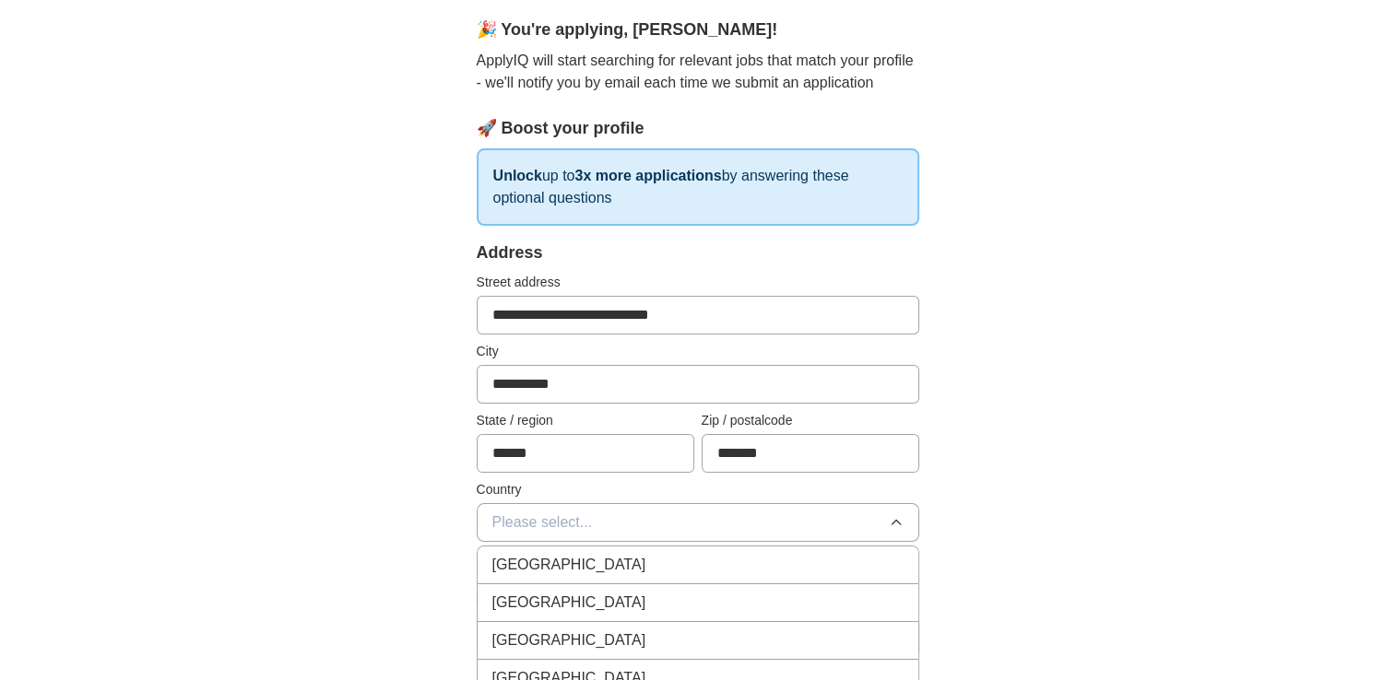
click at [586, 559] on span "[GEOGRAPHIC_DATA]" at bounding box center [569, 565] width 154 height 22
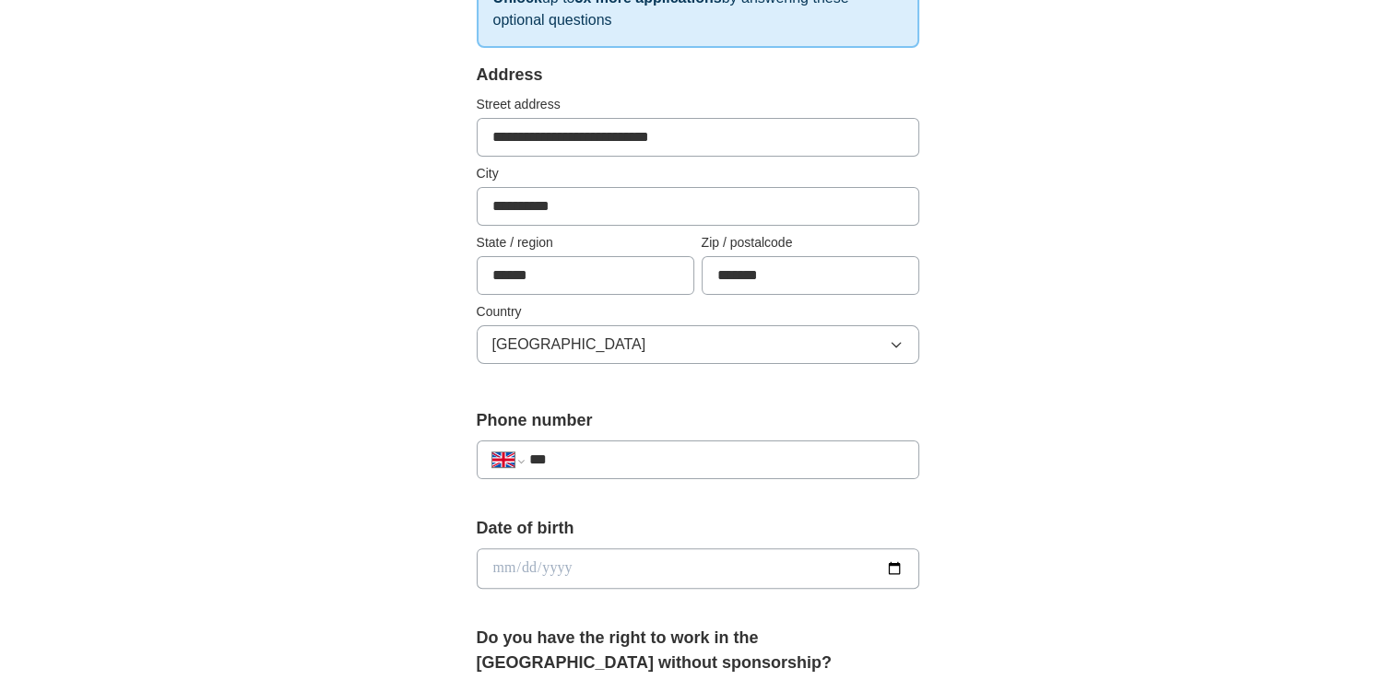
scroll to position [337, 0]
click at [642, 455] on input "***" at bounding box center [715, 461] width 374 height 22
type input "**********"
click at [657, 572] on input "date" at bounding box center [698, 569] width 442 height 41
type input "**********"
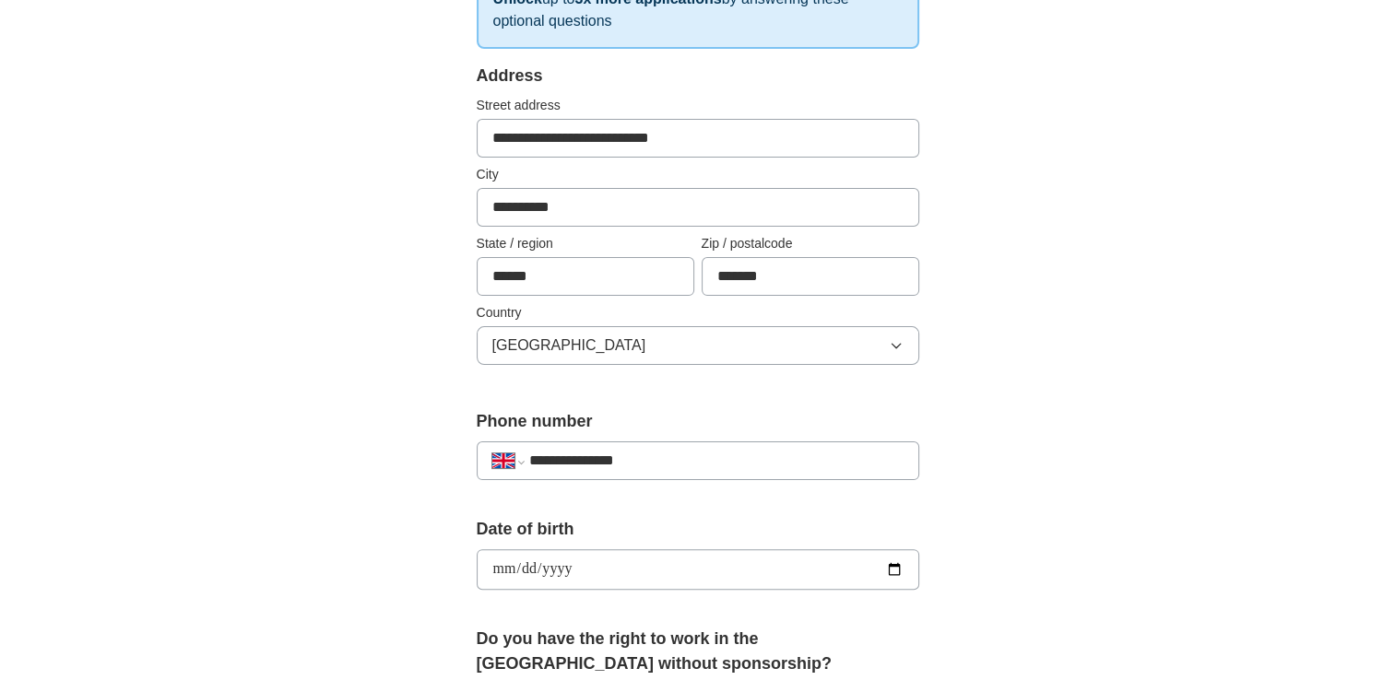
type input "**********"
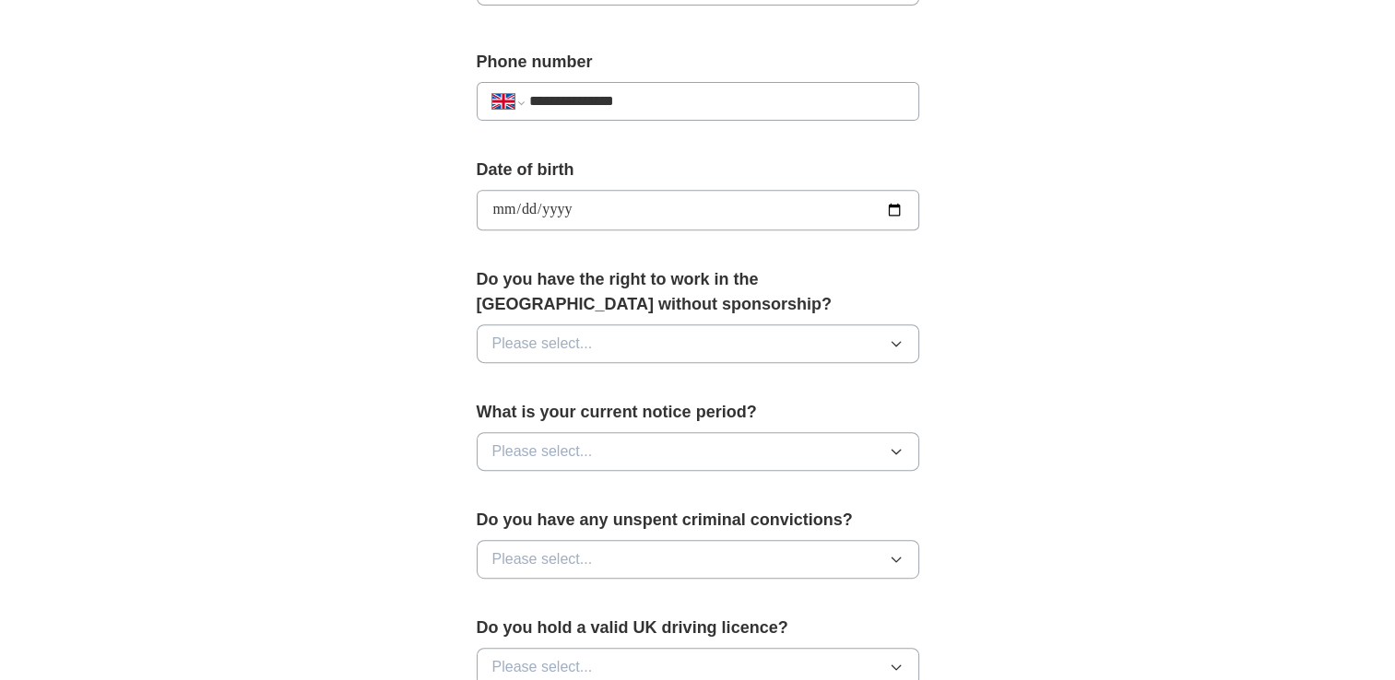
scroll to position [704, 0]
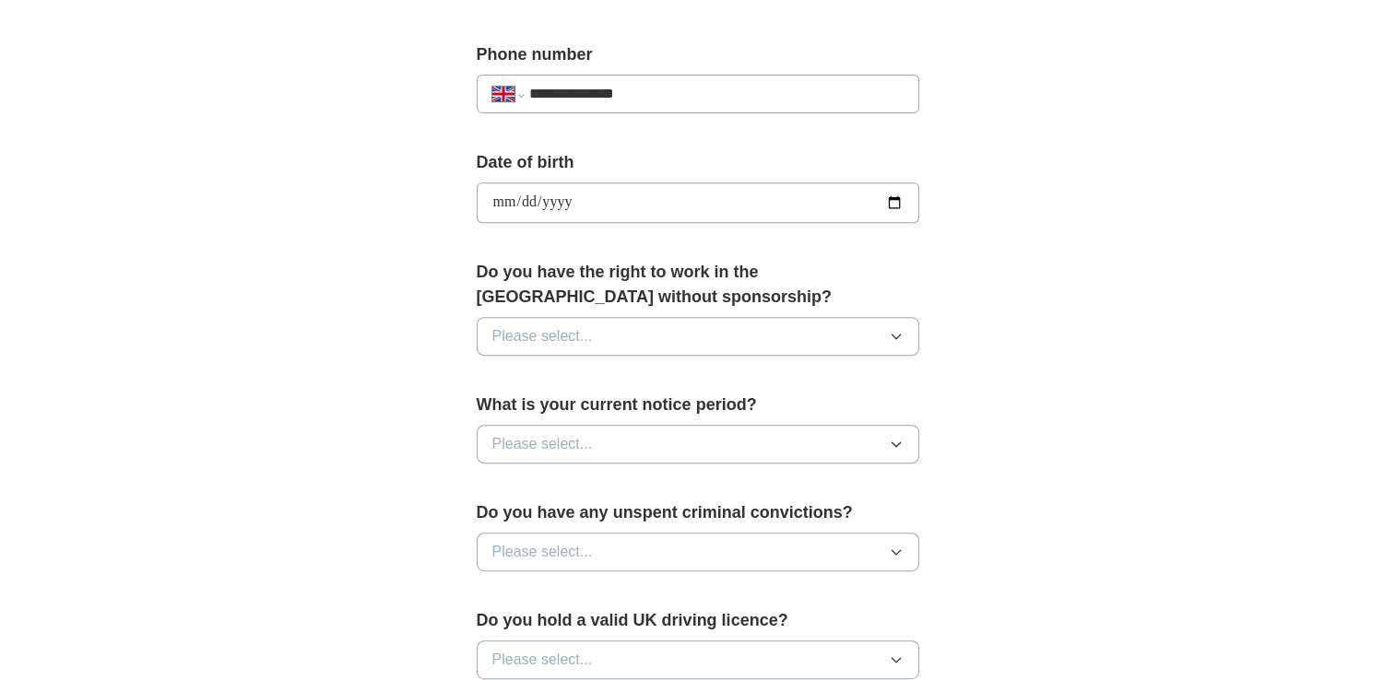
click at [765, 337] on button "Please select..." at bounding box center [698, 336] width 442 height 39
click at [724, 429] on li "No" at bounding box center [697, 417] width 441 height 38
click at [743, 426] on button "Please select..." at bounding box center [698, 444] width 442 height 39
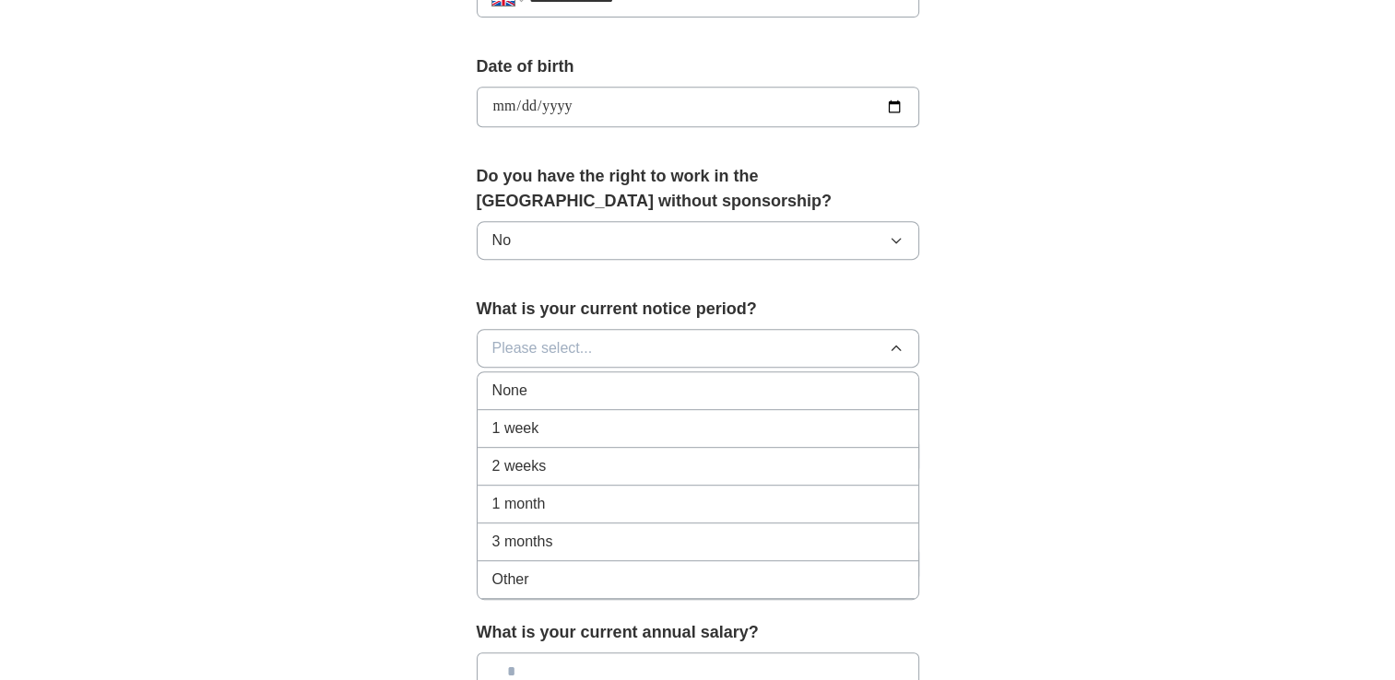
scroll to position [800, 0]
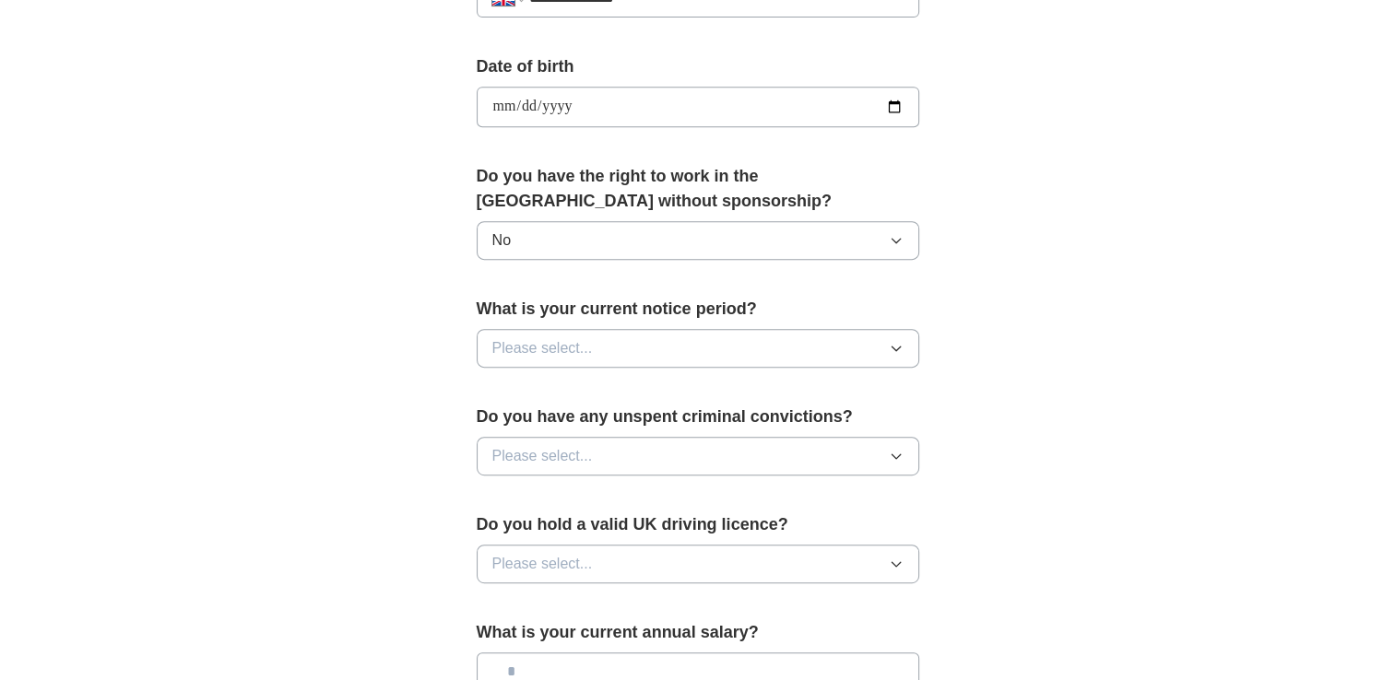
click at [855, 237] on button "No" at bounding box center [698, 240] width 442 height 39
click at [826, 274] on div "Yes" at bounding box center [697, 283] width 411 height 22
click at [844, 354] on button "Please select..." at bounding box center [698, 348] width 442 height 39
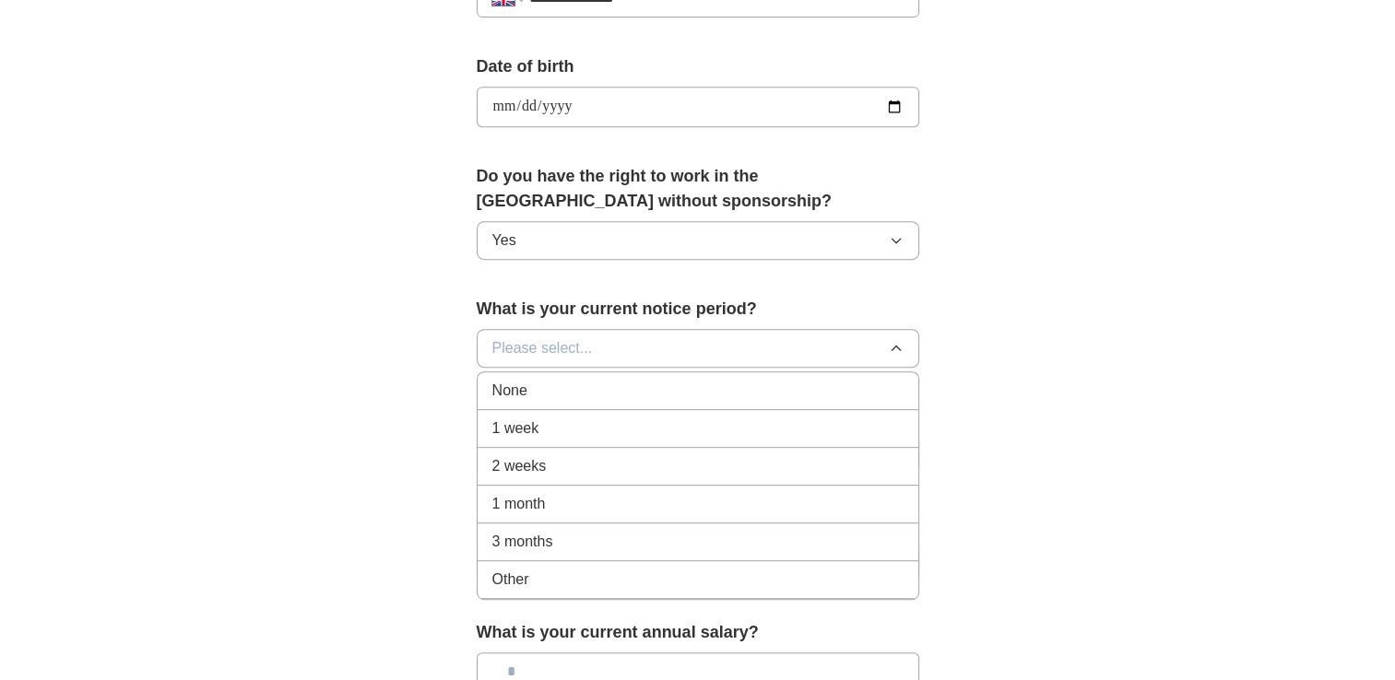
click at [808, 383] on div "None" at bounding box center [697, 391] width 411 height 22
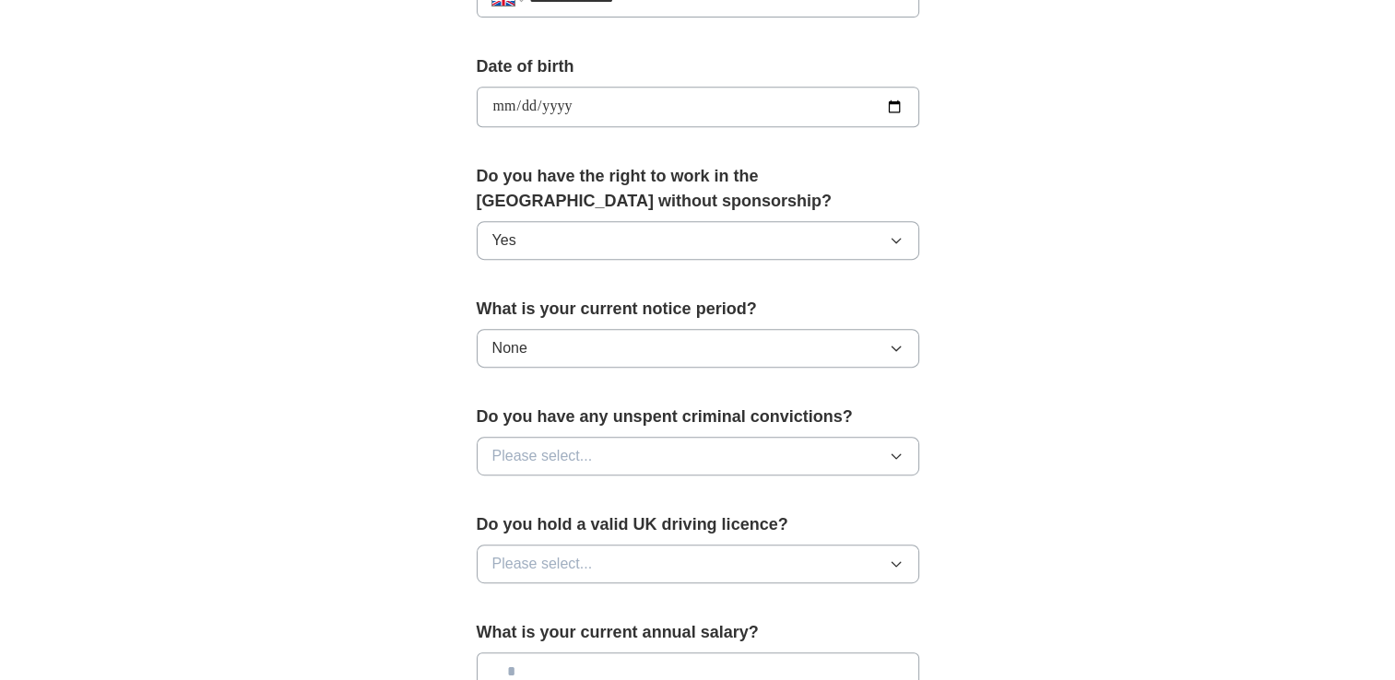
click at [766, 452] on button "Please select..." at bounding box center [698, 456] width 442 height 39
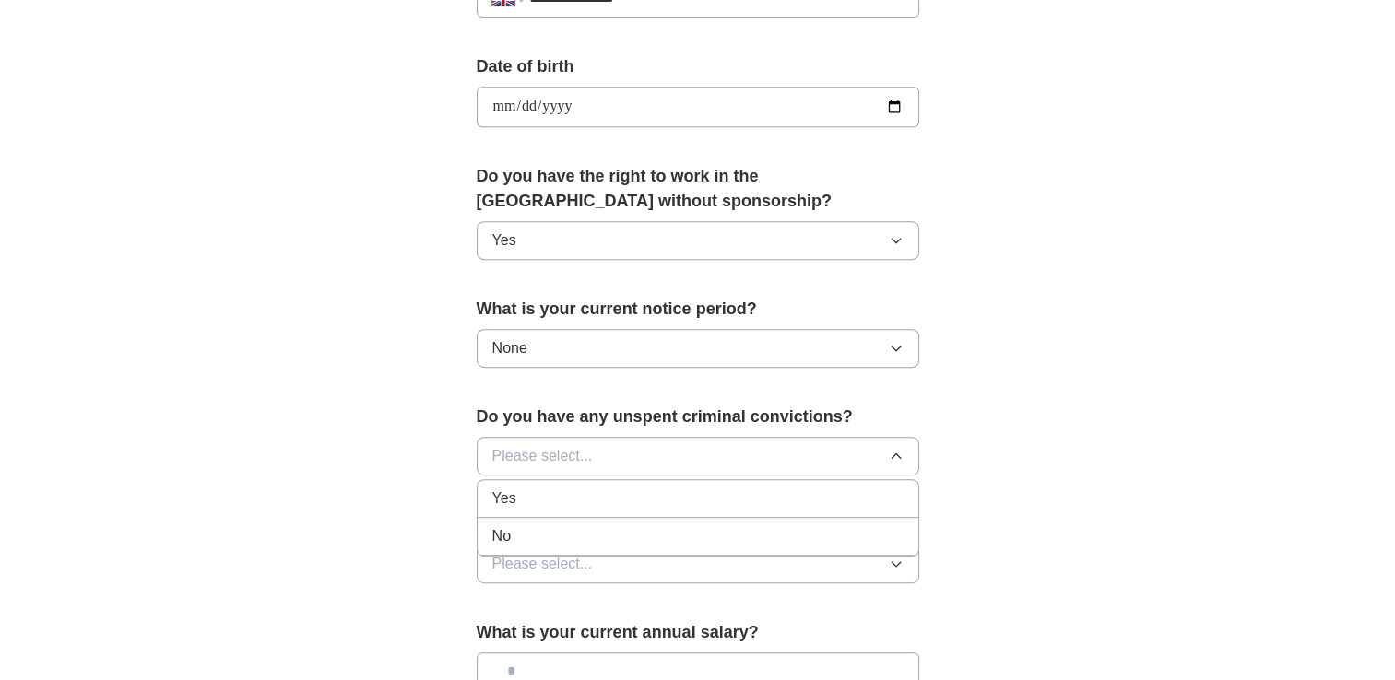
click at [724, 529] on div "No" at bounding box center [697, 536] width 411 height 22
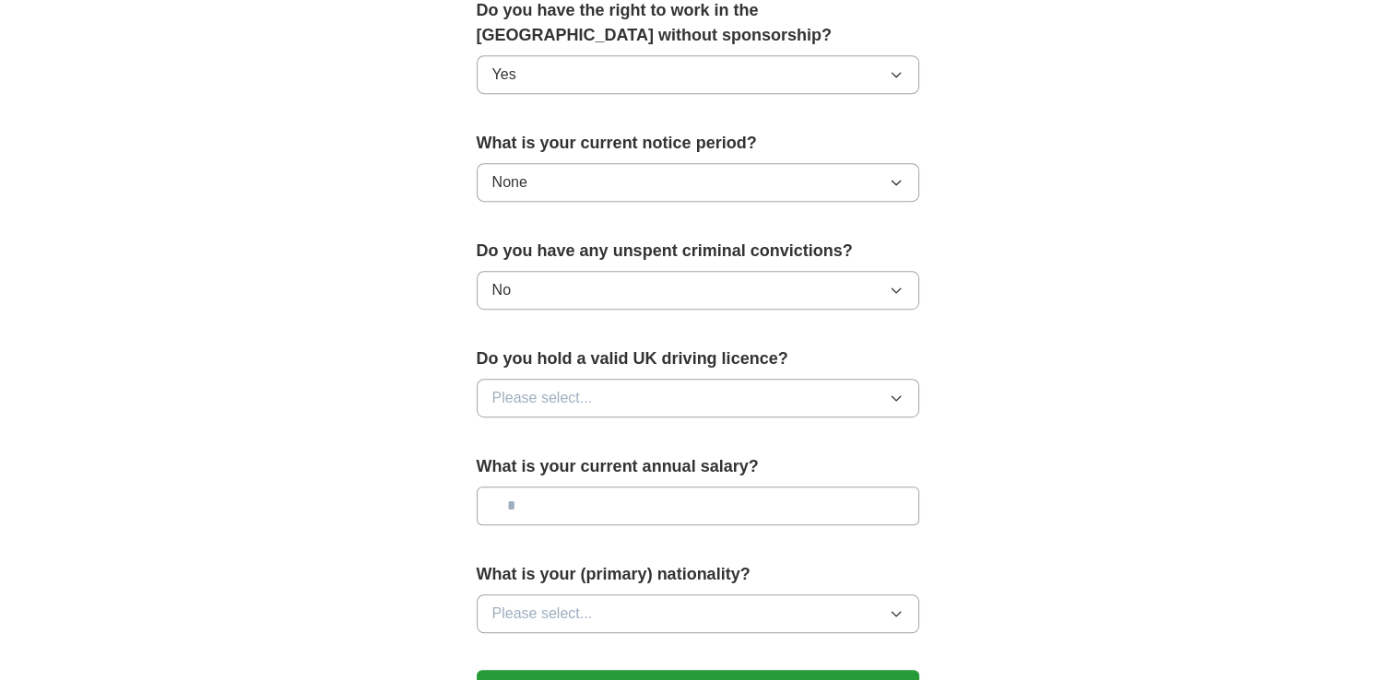
scroll to position [968, 0]
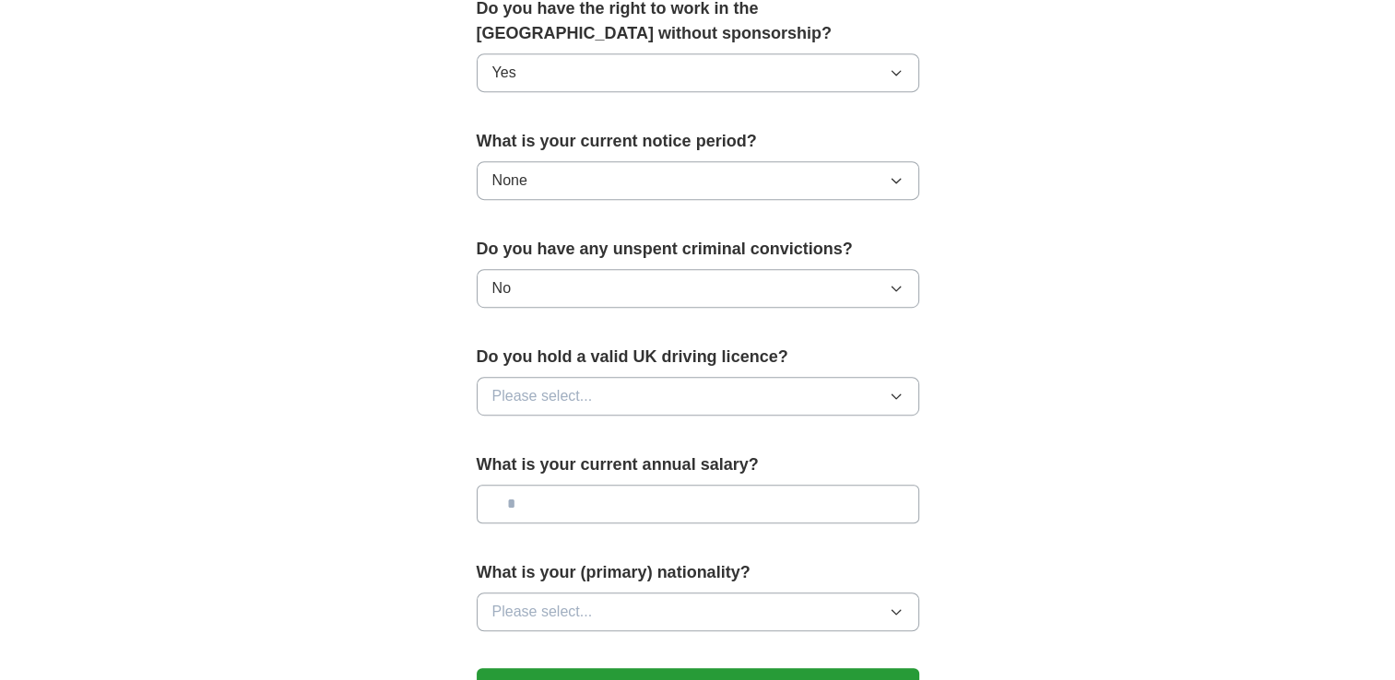
click at [811, 391] on button "Please select..." at bounding box center [698, 396] width 442 height 39
click at [760, 467] on div "No" at bounding box center [697, 476] width 411 height 22
click at [694, 514] on input "text" at bounding box center [698, 504] width 442 height 39
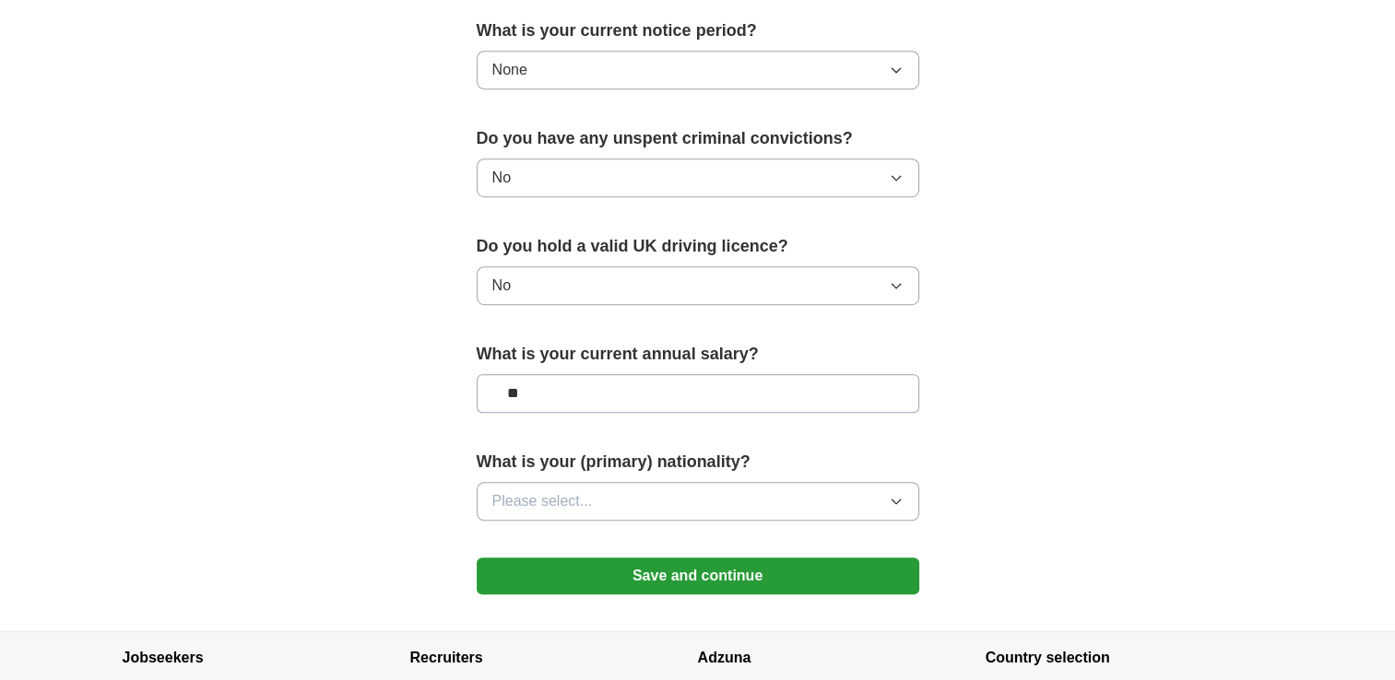
scroll to position [1080, 0]
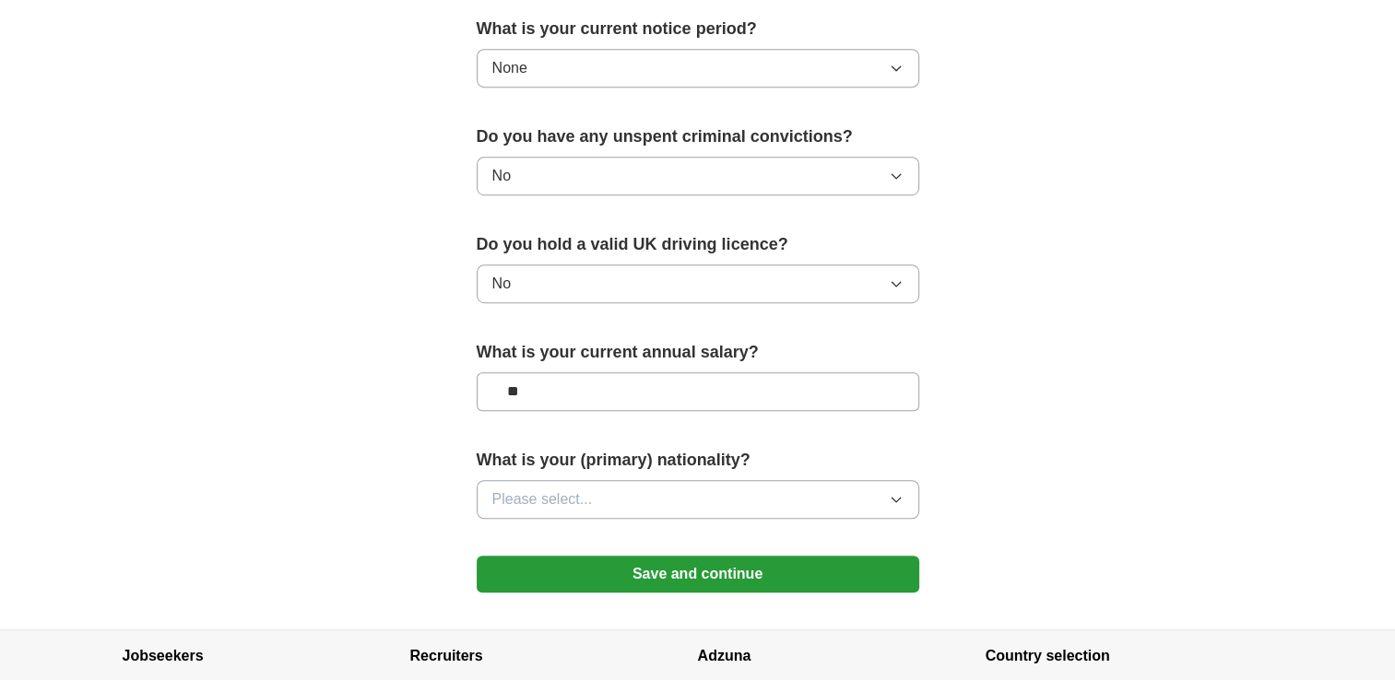
type input "**"
click at [683, 511] on button "Please select..." at bounding box center [698, 499] width 442 height 39
click at [680, 474] on div "What is your (primary) nationality? Please select..." at bounding box center [698, 491] width 442 height 86
click at [686, 492] on button "Please select..." at bounding box center [698, 499] width 442 height 39
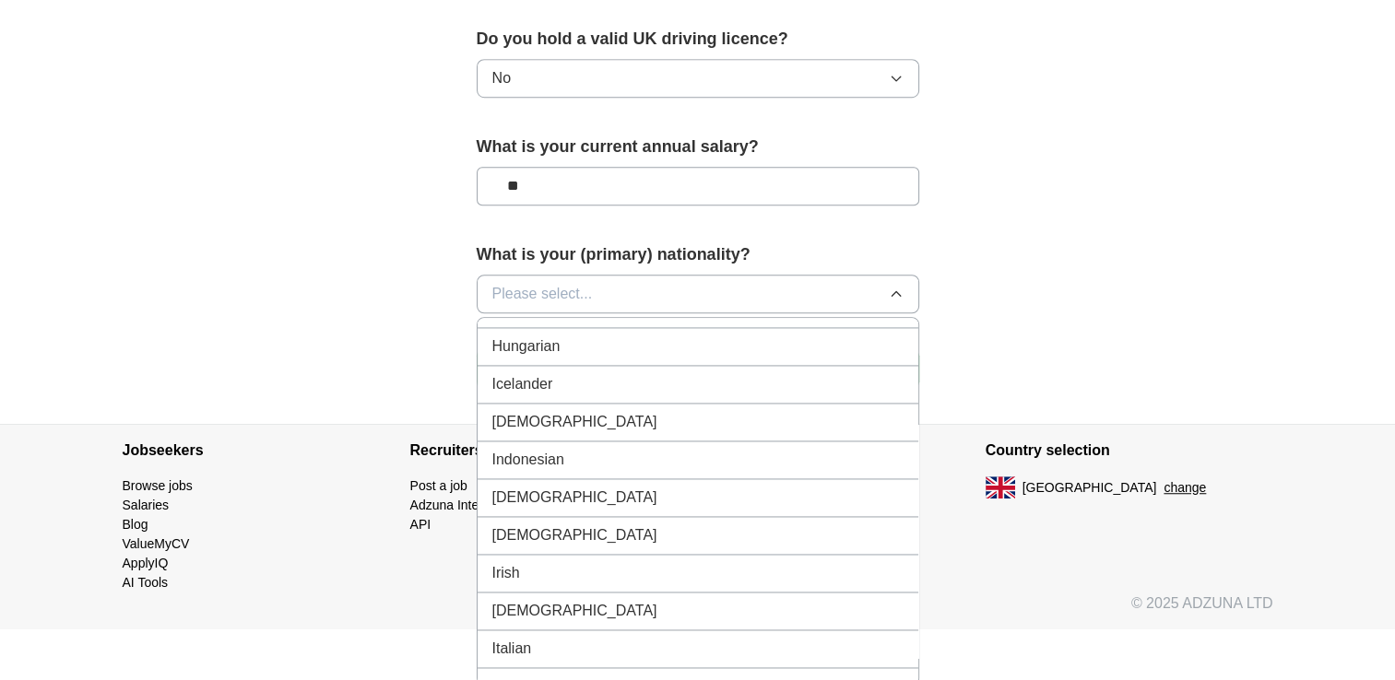
scroll to position [2938, 0]
click at [701, 413] on li "Indian" at bounding box center [697, 423] width 441 height 38
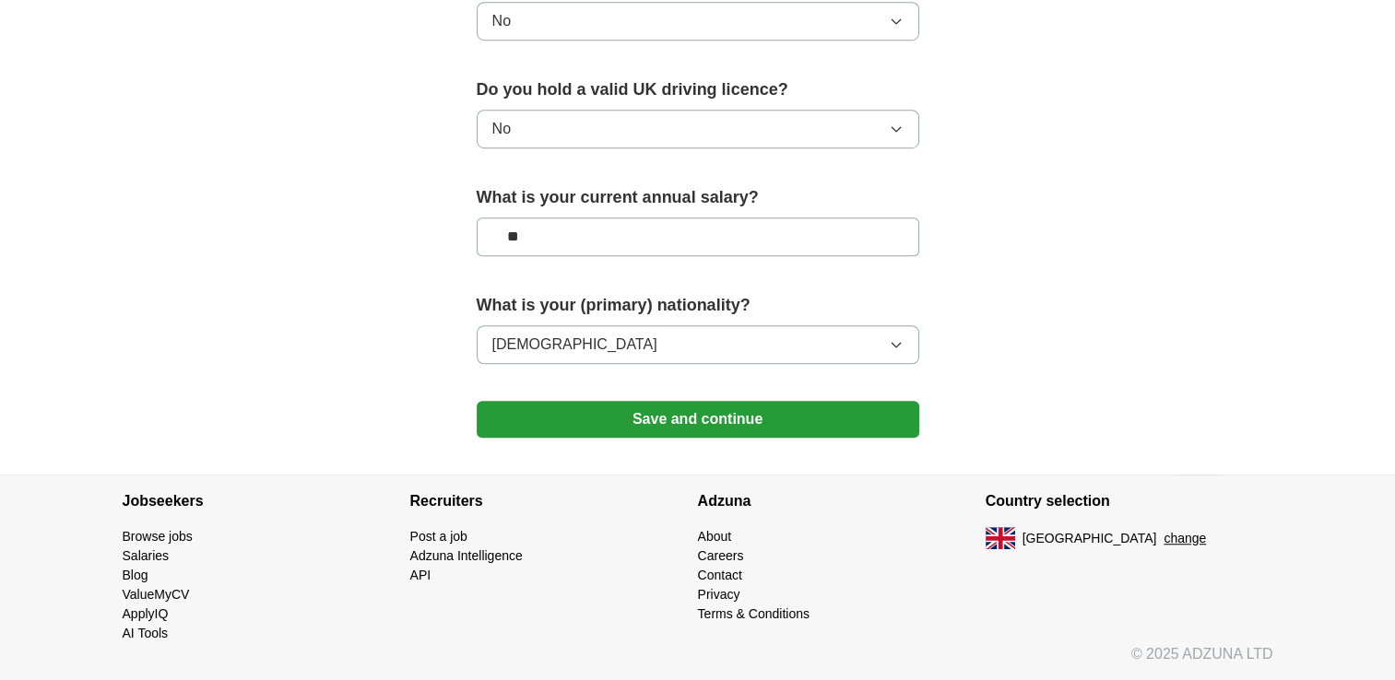
scroll to position [1229, 0]
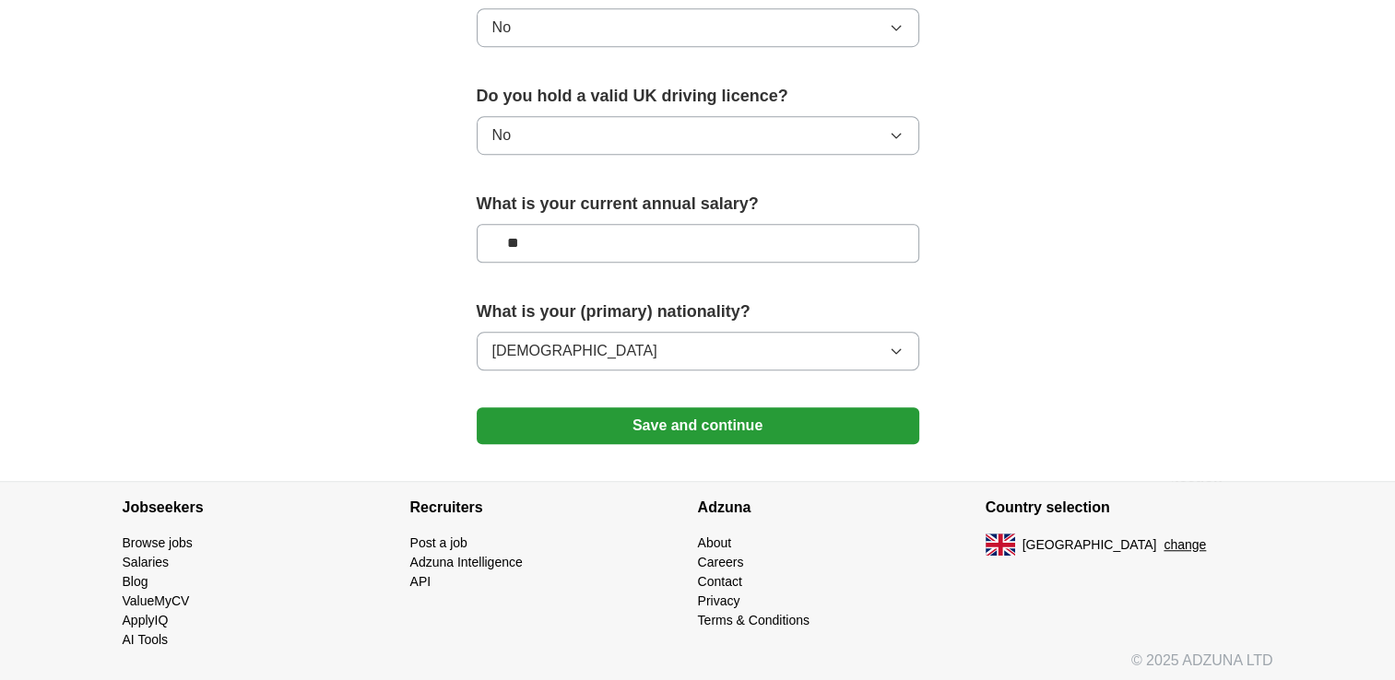
click at [719, 413] on button "Save and continue" at bounding box center [698, 425] width 442 height 37
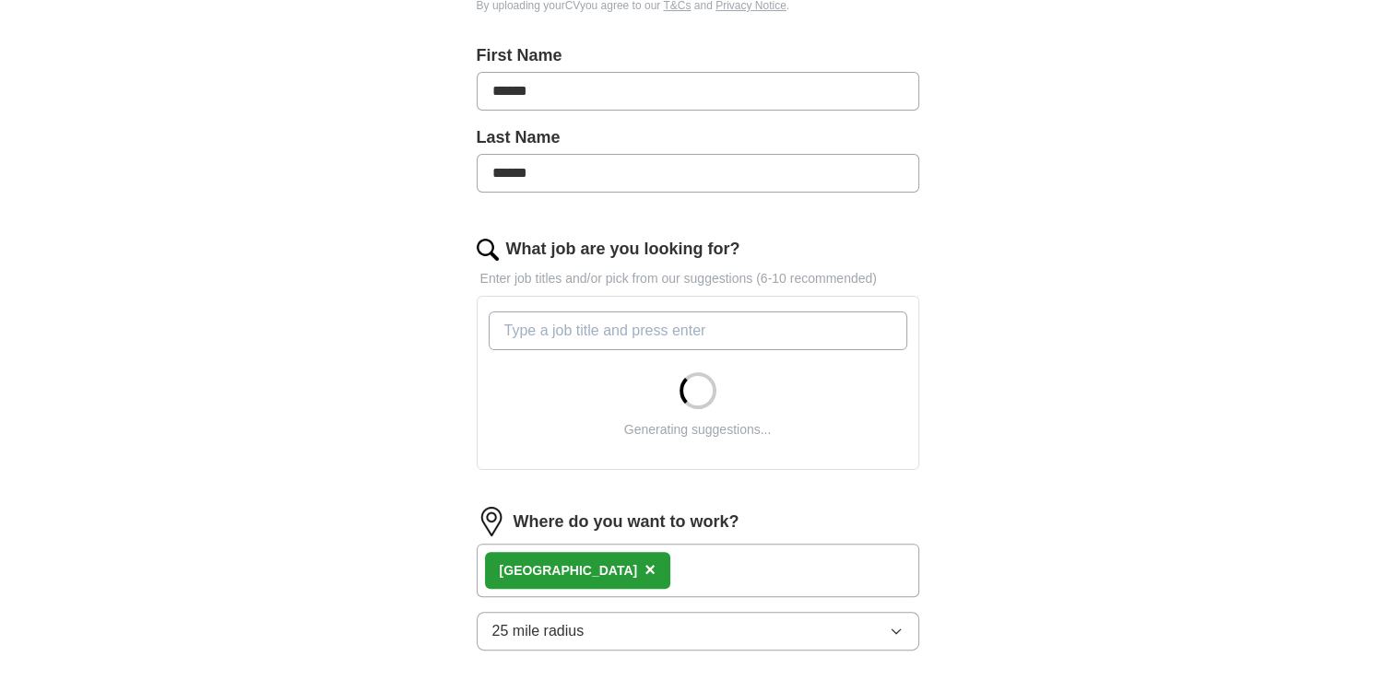
scroll to position [391, 0]
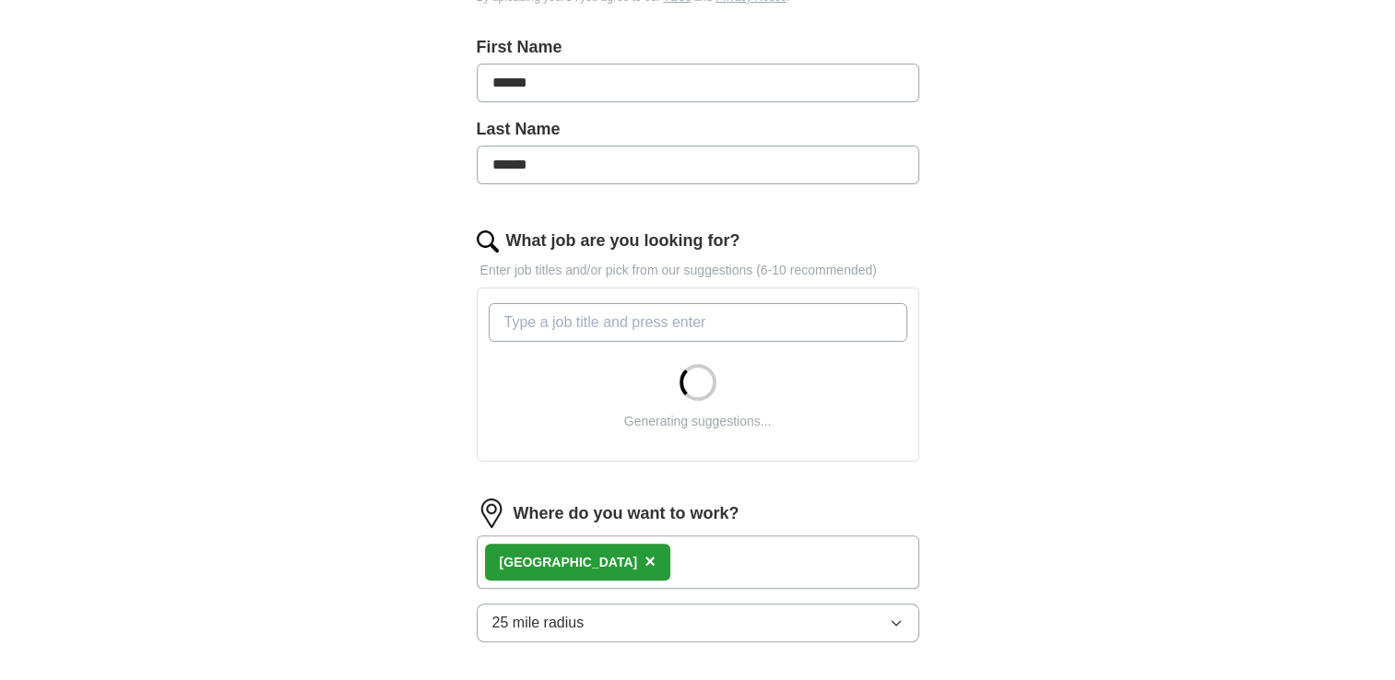
click at [714, 331] on input "What job are you looking for?" at bounding box center [698, 322] width 418 height 39
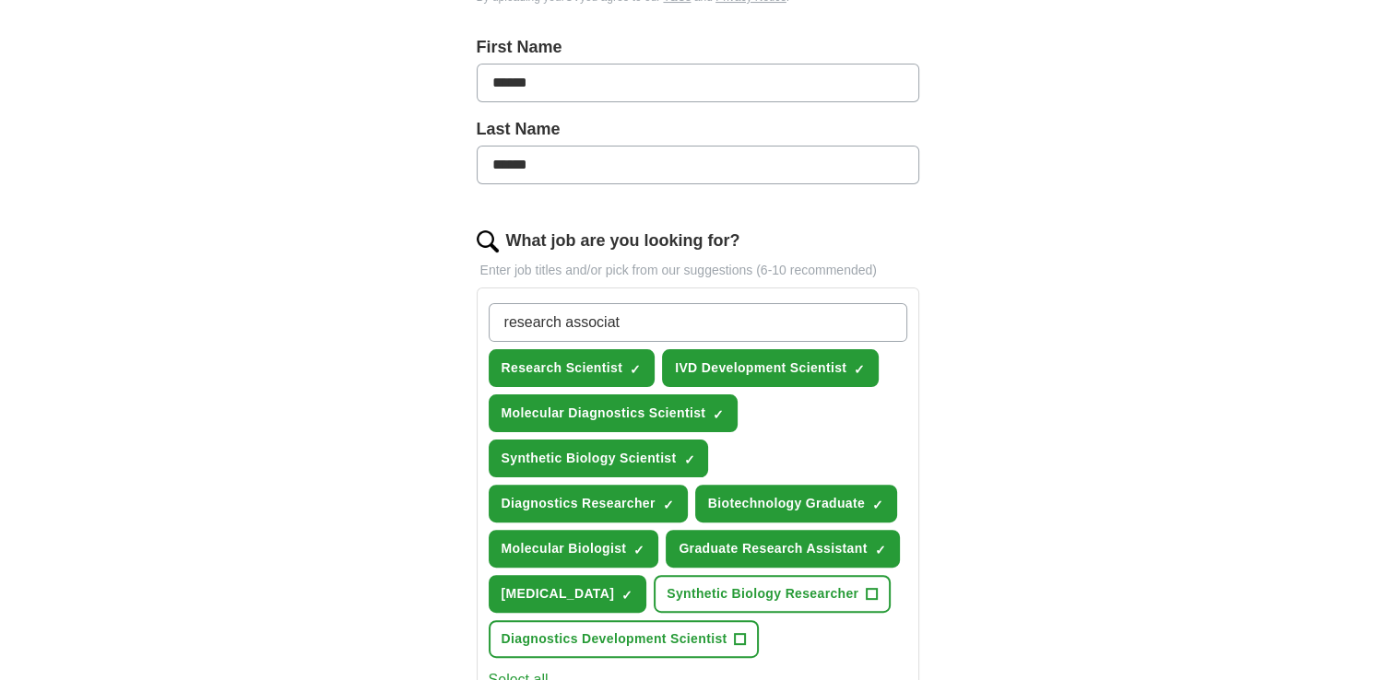
type input "research associate"
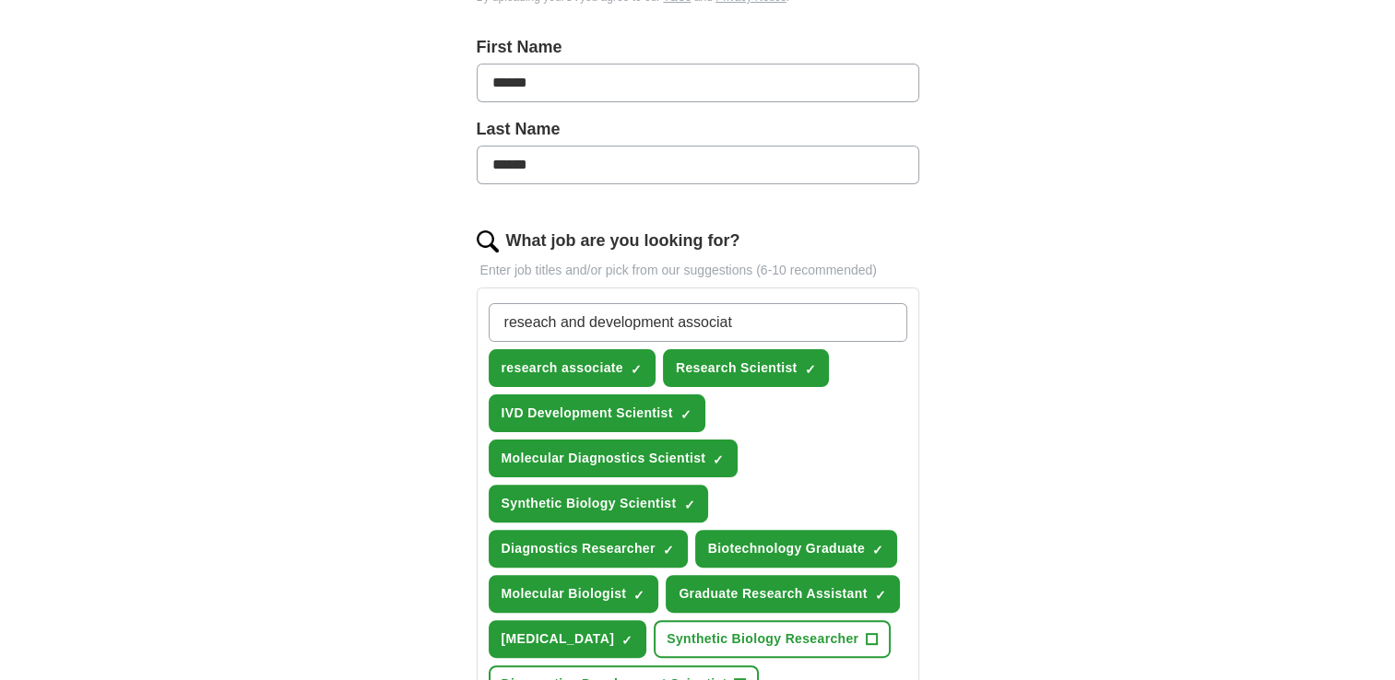
type input "reseach and development associate"
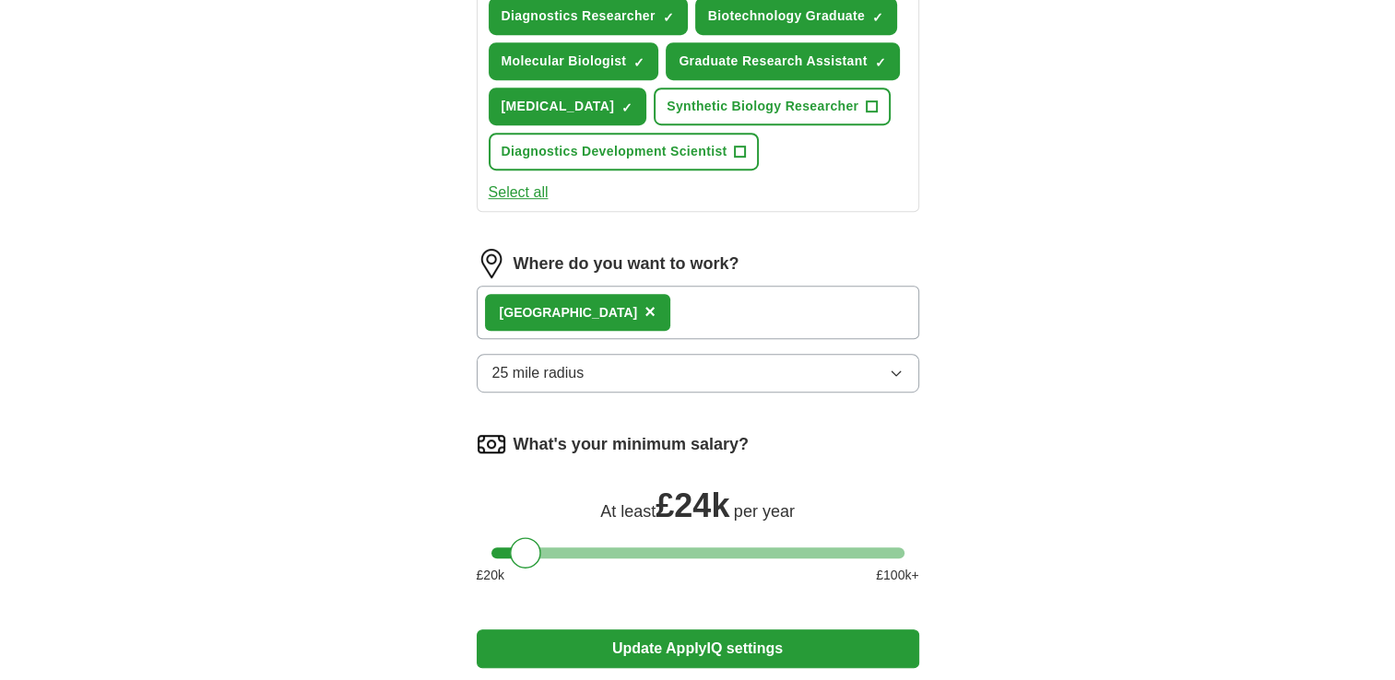
scroll to position [970, 0]
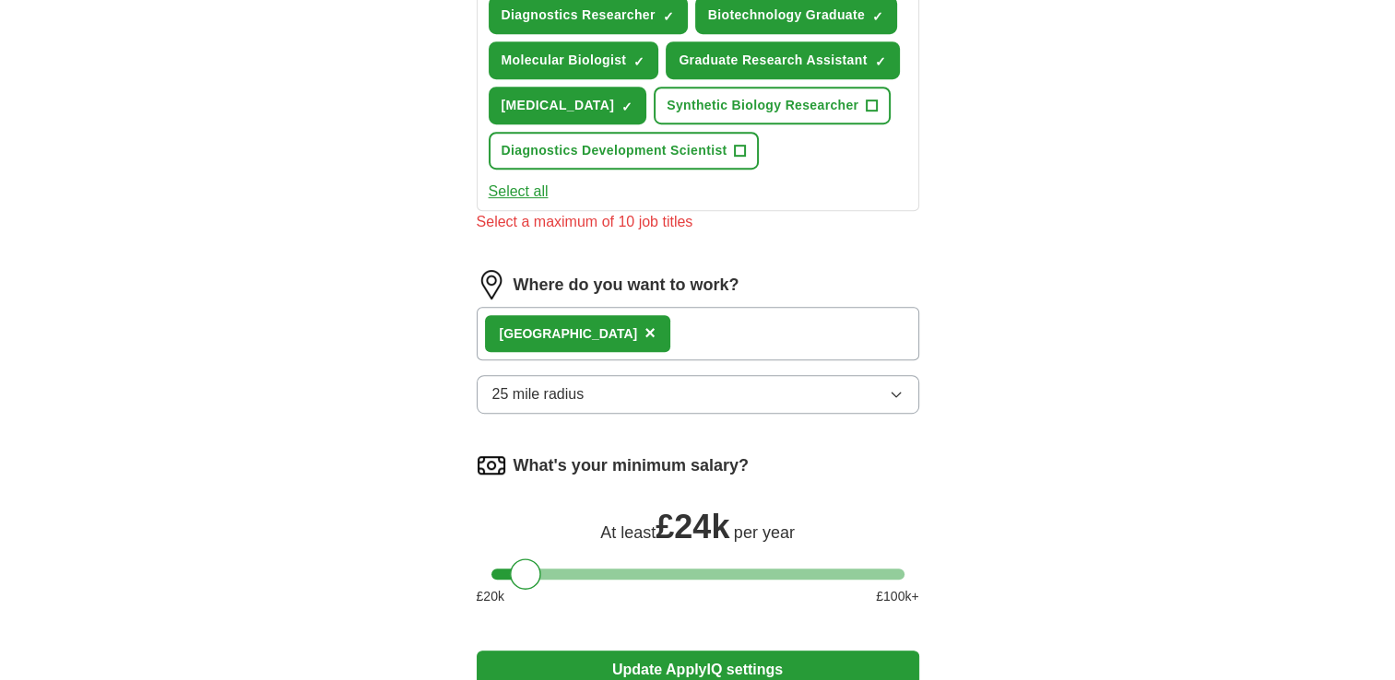
click at [713, 351] on div "London ×" at bounding box center [698, 333] width 442 height 53
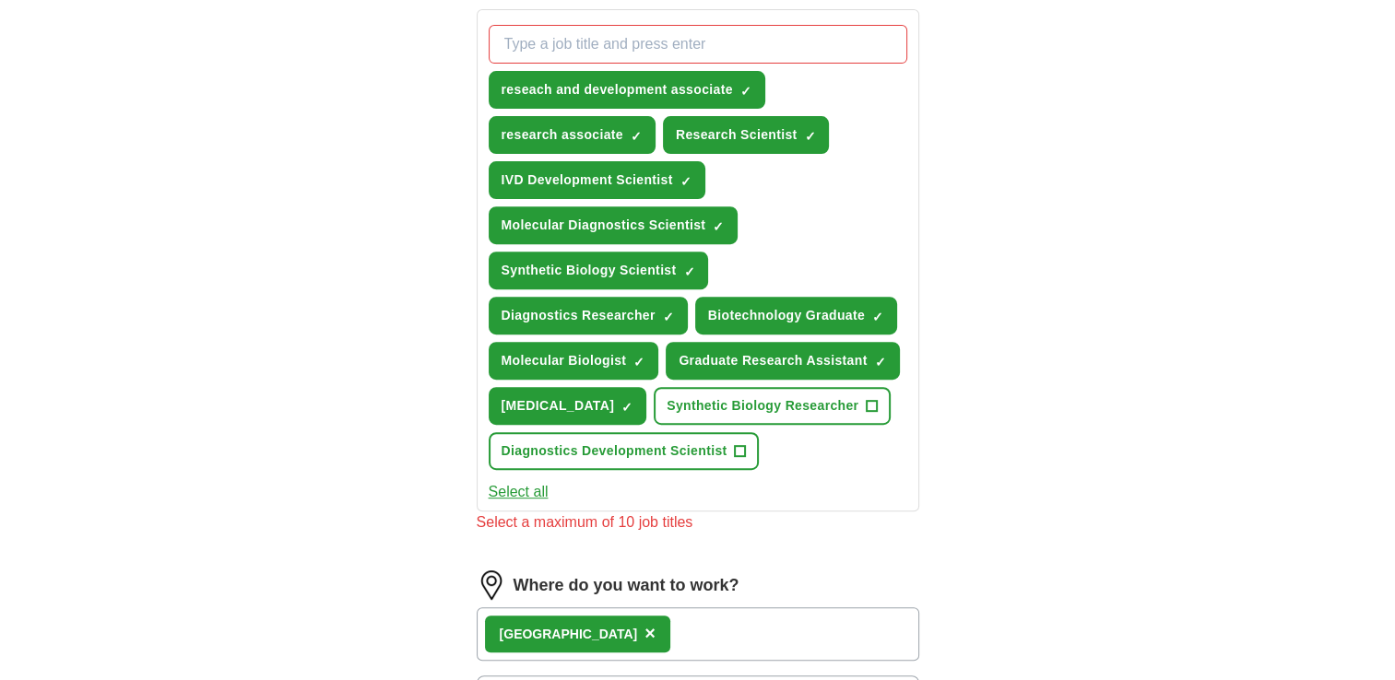
scroll to position [667, 0]
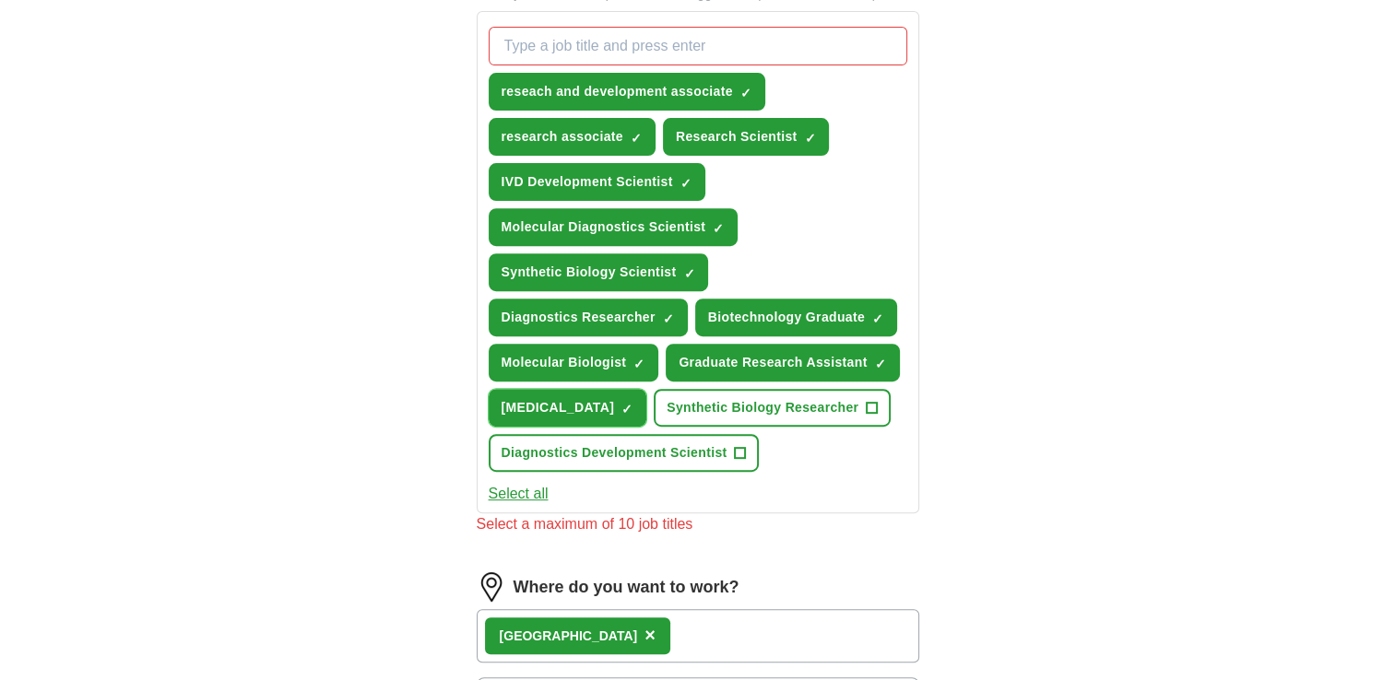
click at [615, 399] on span "[MEDICAL_DATA]" at bounding box center [557, 407] width 113 height 19
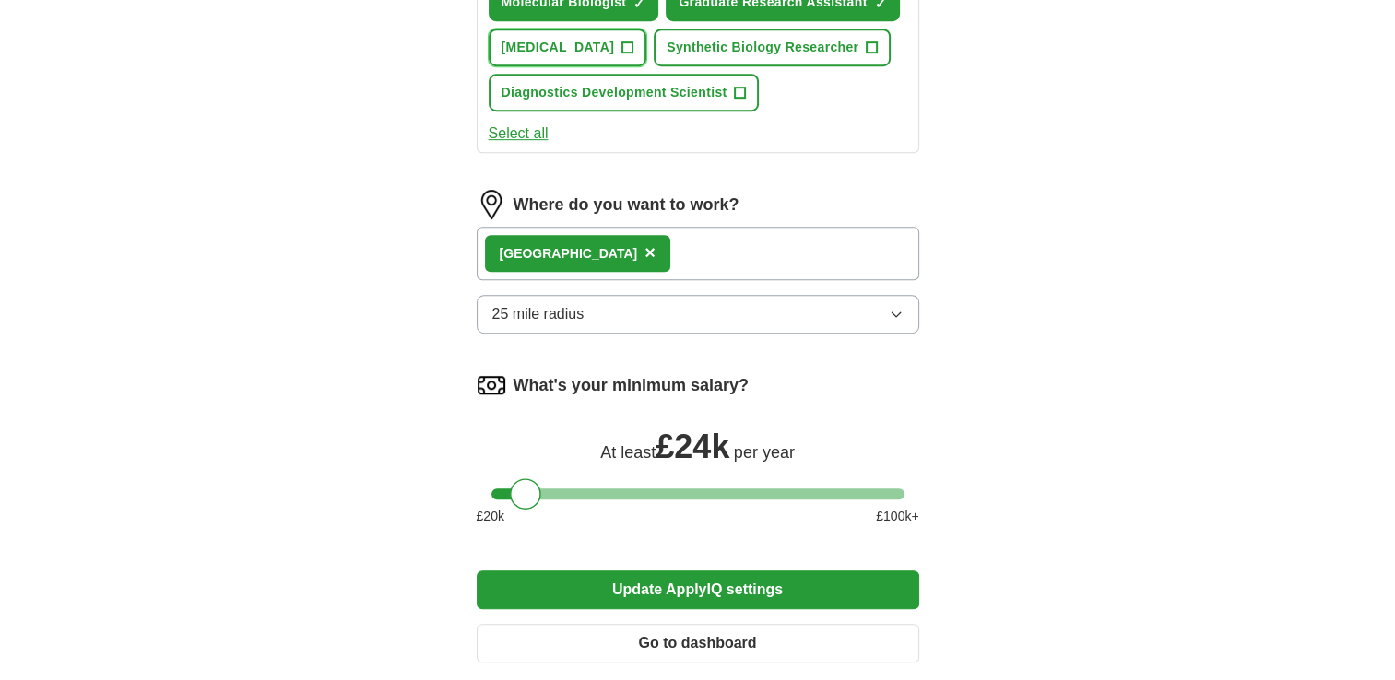
scroll to position [1046, 0]
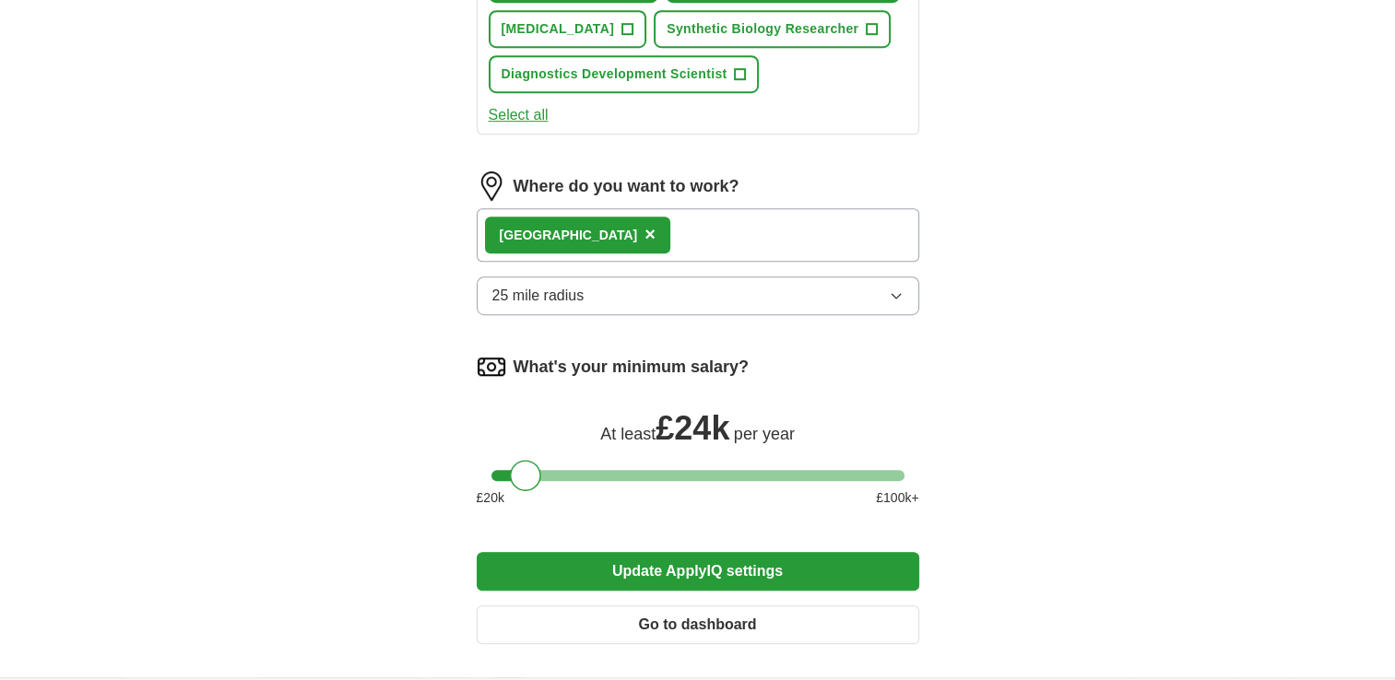
click at [678, 262] on div "London ×" at bounding box center [698, 234] width 442 height 53
click at [737, 315] on button "25 mile radius" at bounding box center [698, 296] width 442 height 39
click at [847, 262] on div "London ×" at bounding box center [698, 234] width 442 height 53
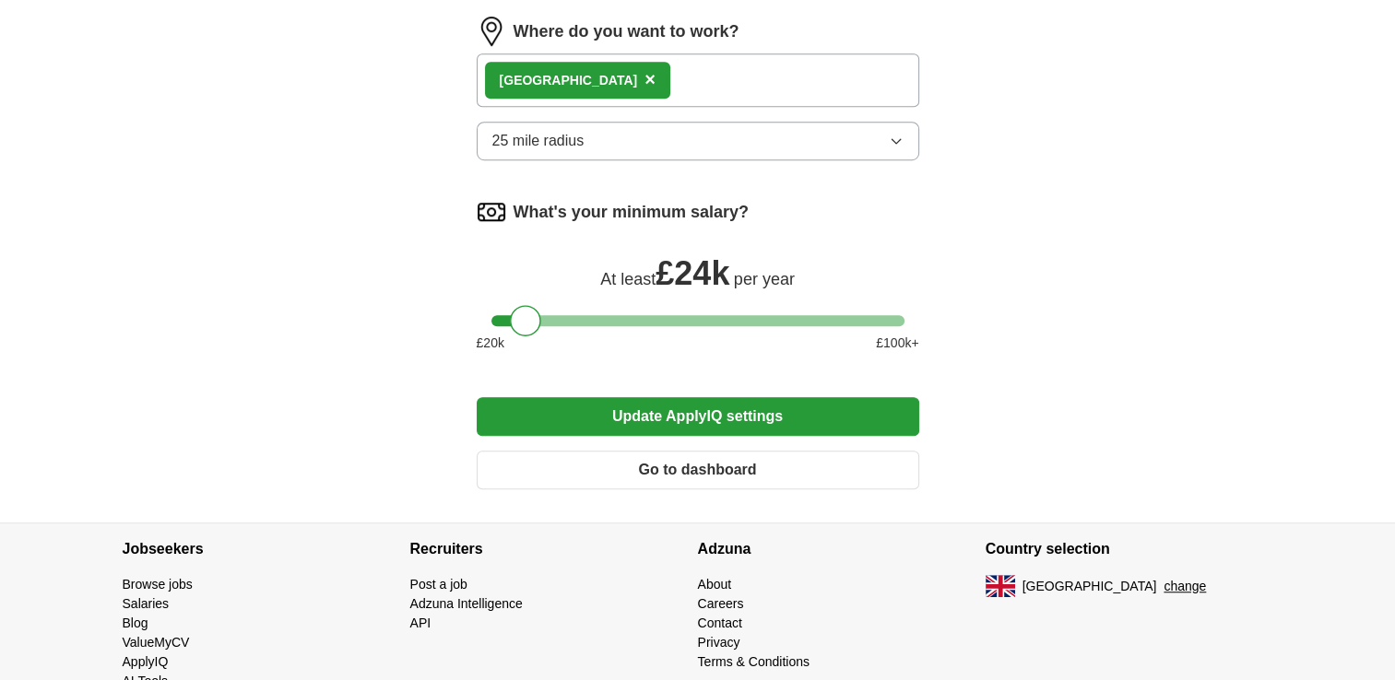
scroll to position [1211, 0]
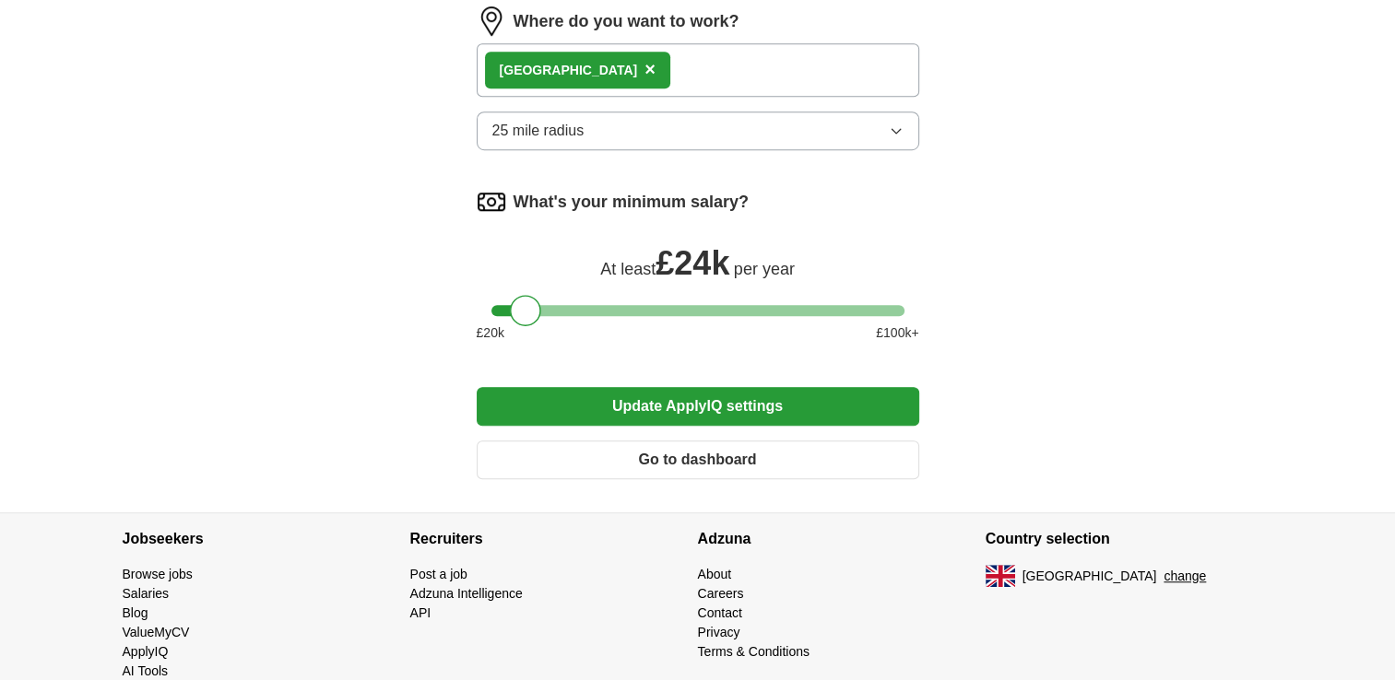
click at [796, 426] on button "Update ApplyIQ settings" at bounding box center [698, 406] width 442 height 39
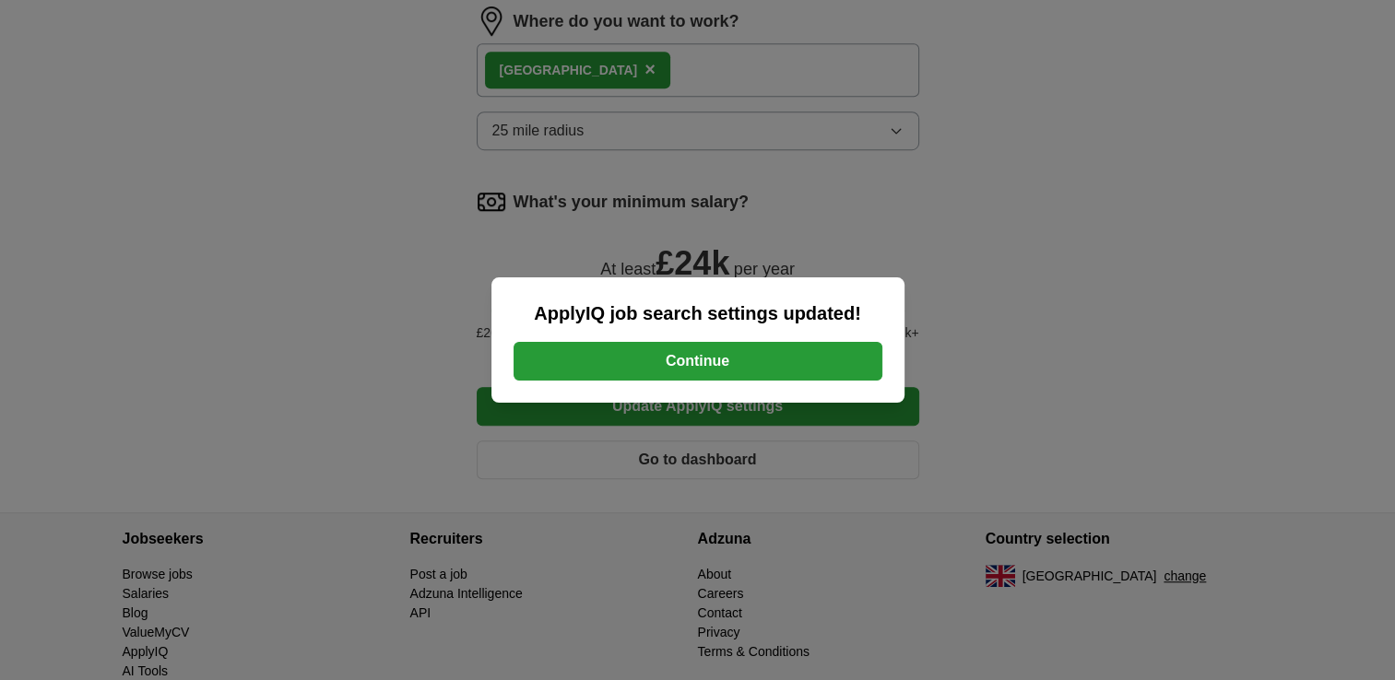
click at [808, 371] on button "Continue" at bounding box center [697, 361] width 369 height 39
